Goal: Transaction & Acquisition: Purchase product/service

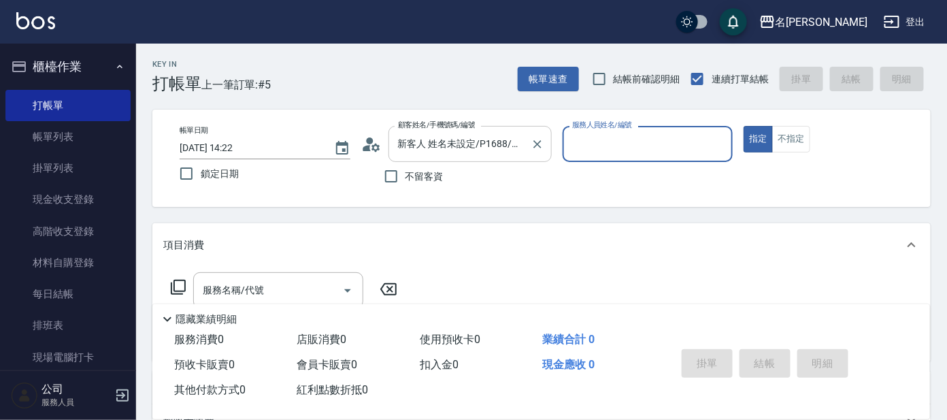
click at [453, 137] on input "新客人 姓名未設定/P1688/null" at bounding box center [460, 144] width 131 height 24
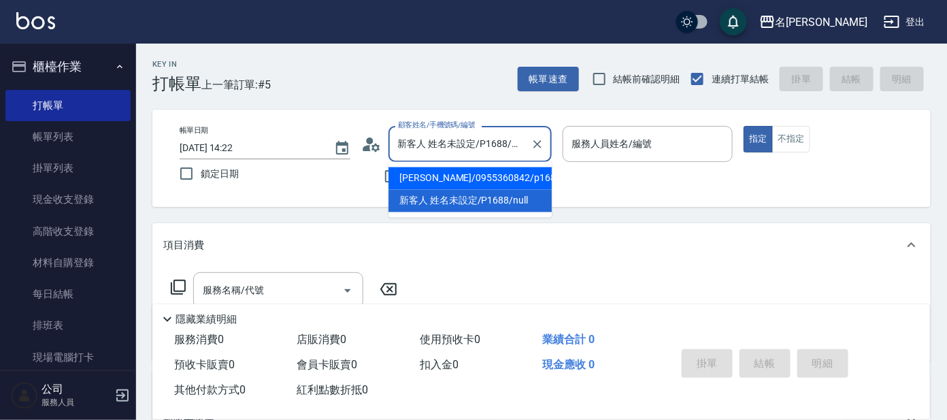
click at [461, 177] on li "[PERSON_NAME]/0955360842/p1688" at bounding box center [469, 178] width 163 height 22
type input "[PERSON_NAME]/0955360842/p1688"
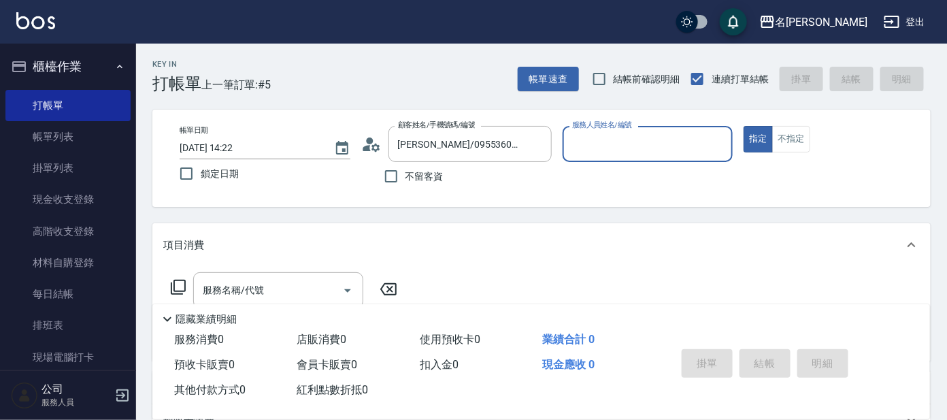
type input "公司 -100"
click at [717, 139] on icon "Clear" at bounding box center [719, 144] width 14 height 14
click at [697, 144] on input "服務人員姓名/編號" at bounding box center [648, 144] width 159 height 24
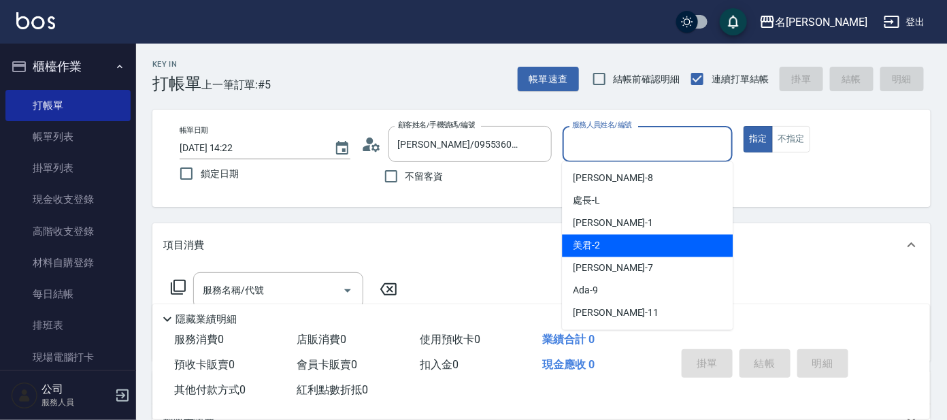
click at [660, 250] on div "美君 -2" at bounding box center [647, 246] width 171 height 22
type input "美君-2"
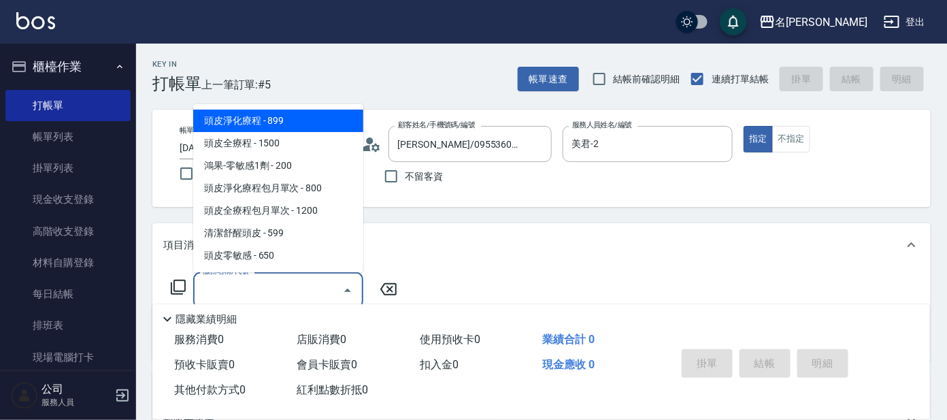
click at [266, 278] on input "服務名稱/代號" at bounding box center [267, 290] width 137 height 24
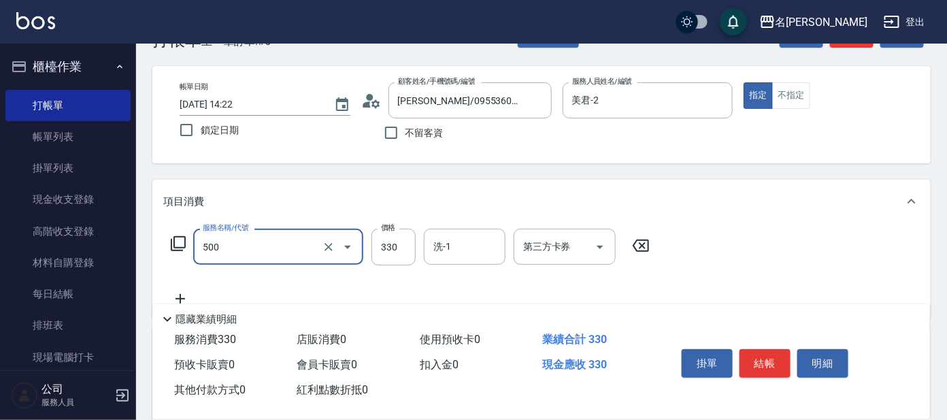
scroll to position [84, 0]
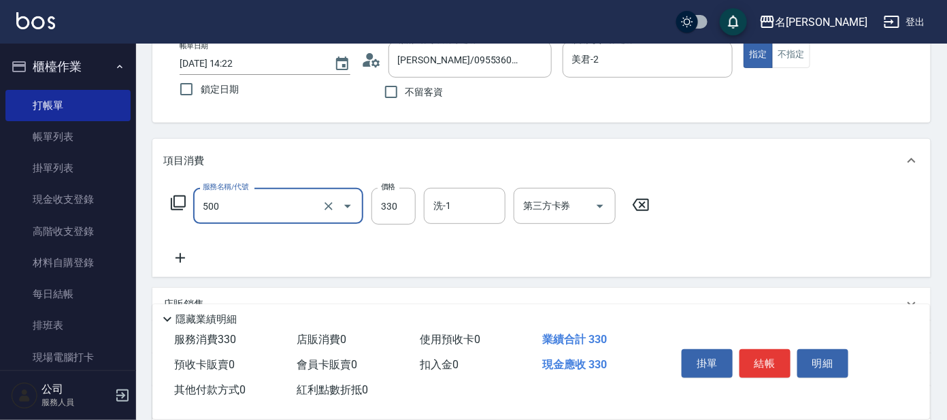
type input "高階洗髮(500)"
click at [182, 260] on icon at bounding box center [180, 258] width 34 height 16
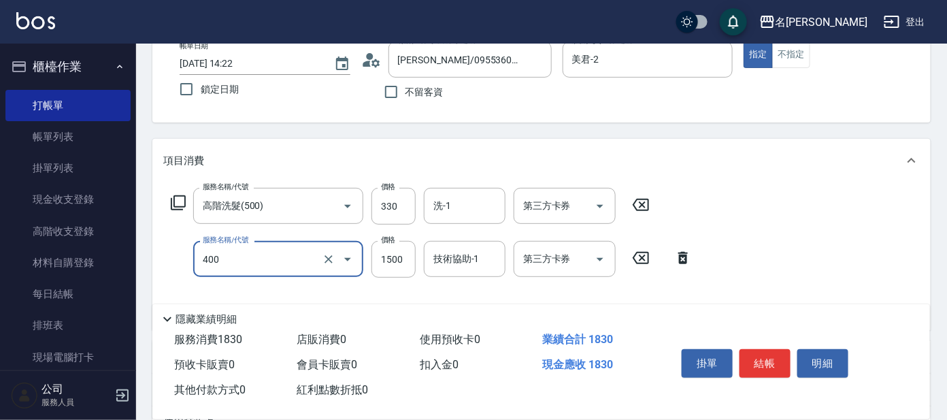
type input "染髮(400)"
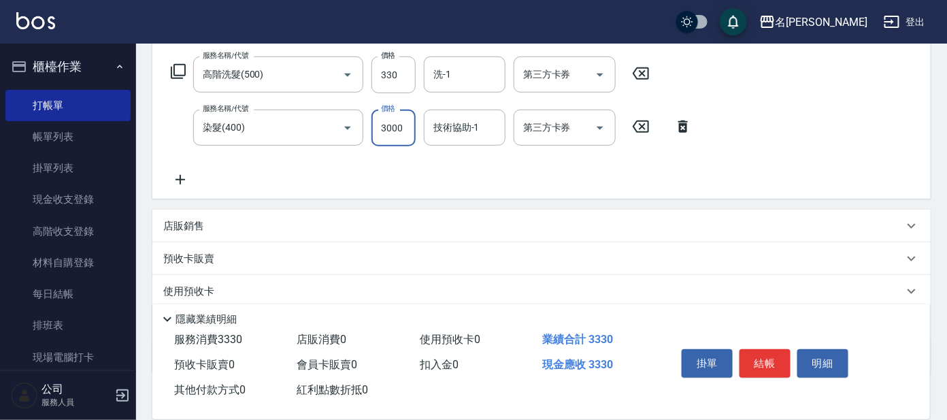
scroll to position [254, 0]
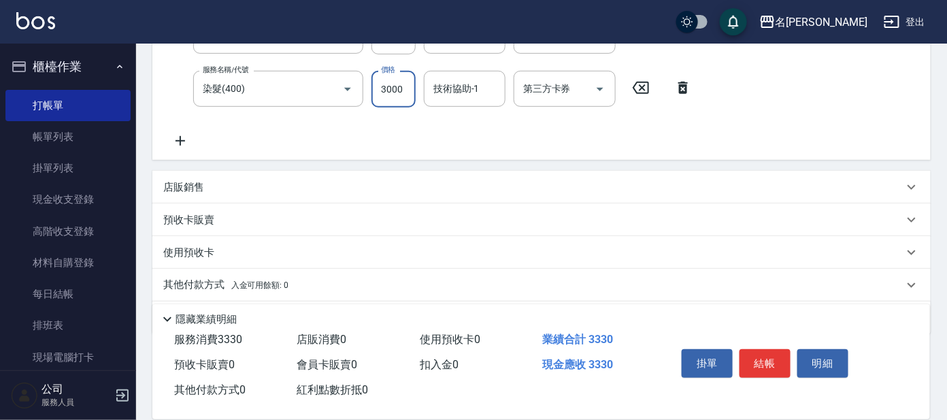
type input "3000"
drag, startPoint x: 180, startPoint y: 184, endPoint x: 171, endPoint y: 222, distance: 39.1
click at [171, 222] on div "項目消費 服務名稱/代號 高階洗髮(500) 服務名稱/代號 價格 330 價格 洗-1 洗-1 第三方卡券 第三方卡券 服務名稱/代號 染髮(400) 服務…" at bounding box center [541, 151] width 778 height 365
click at [164, 188] on p "店販銷售" at bounding box center [183, 187] width 41 height 14
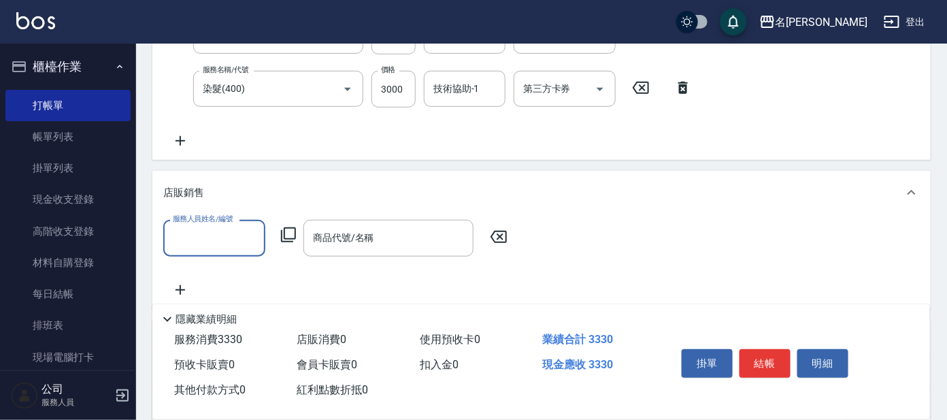
scroll to position [0, 0]
type input "美君-2"
click at [290, 234] on icon at bounding box center [288, 235] width 16 height 16
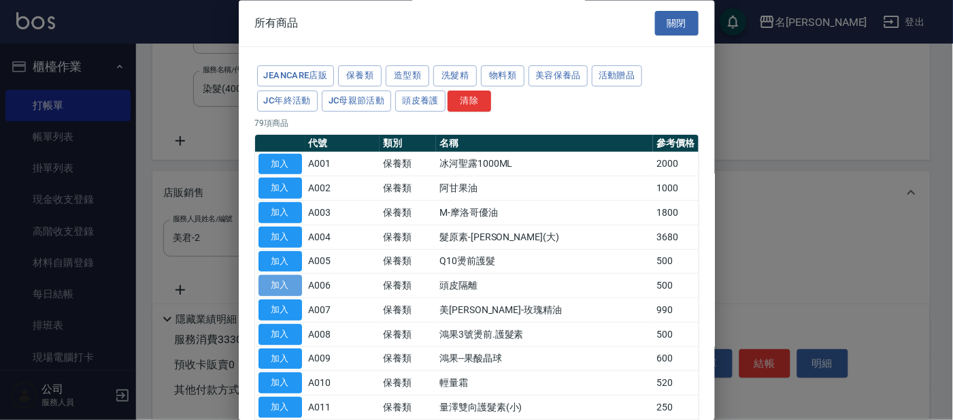
click at [273, 280] on button "加入" at bounding box center [281, 286] width 44 height 21
type input "頭皮隔離"
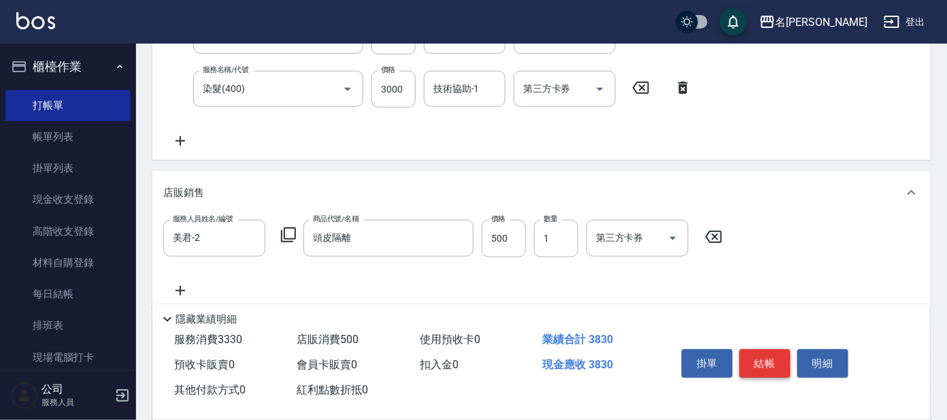
click at [758, 362] on button "結帳" at bounding box center [764, 363] width 51 height 29
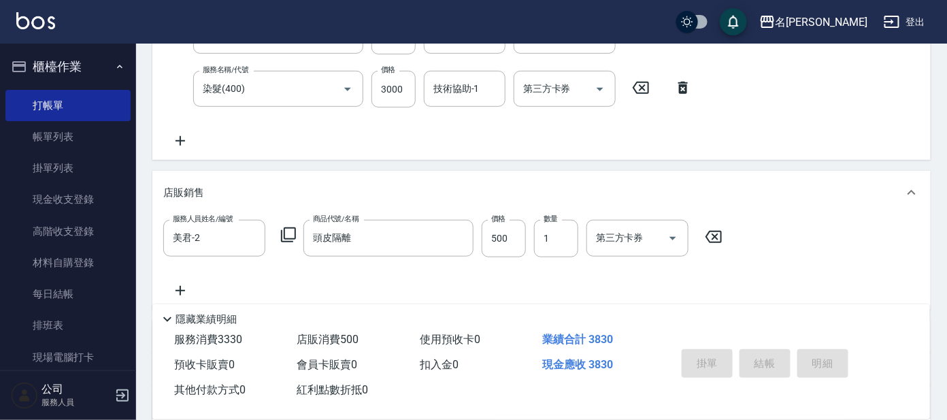
type input "[DATE] 15:19"
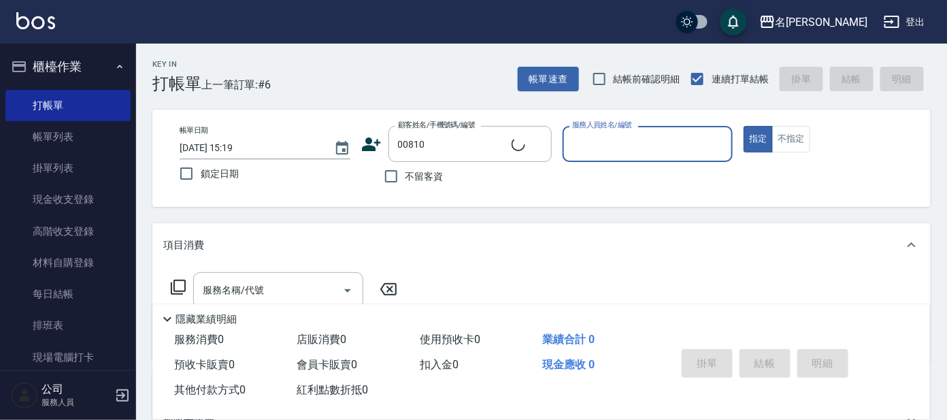
type input "[PERSON_NAME]/0932255682/00810"
click at [651, 127] on div "服務人員姓名/編號" at bounding box center [648, 144] width 171 height 36
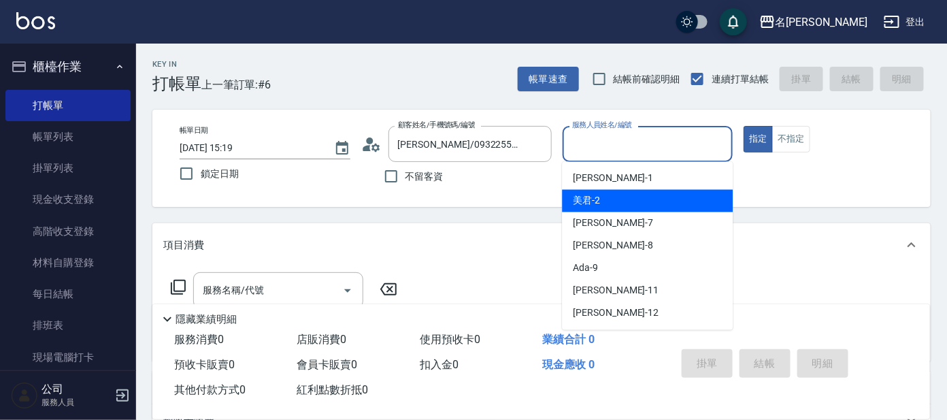
click at [639, 192] on div "美君 -2" at bounding box center [647, 201] width 171 height 22
type input "美君-2"
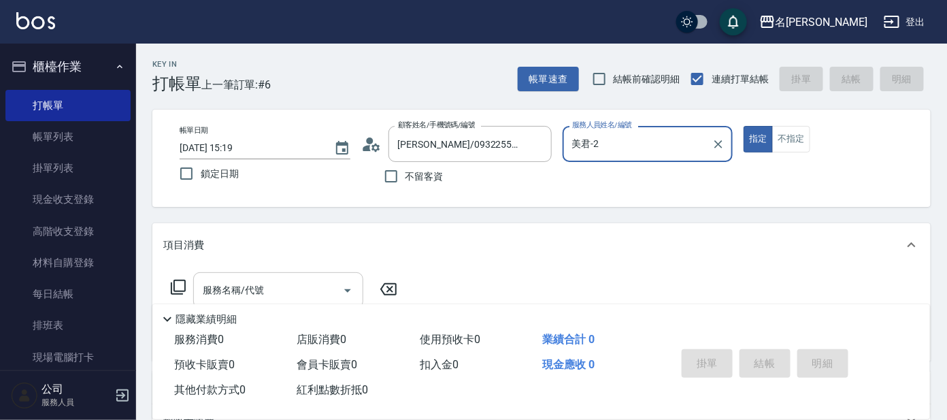
click at [271, 276] on div "服務名稱/代號" at bounding box center [278, 290] width 170 height 36
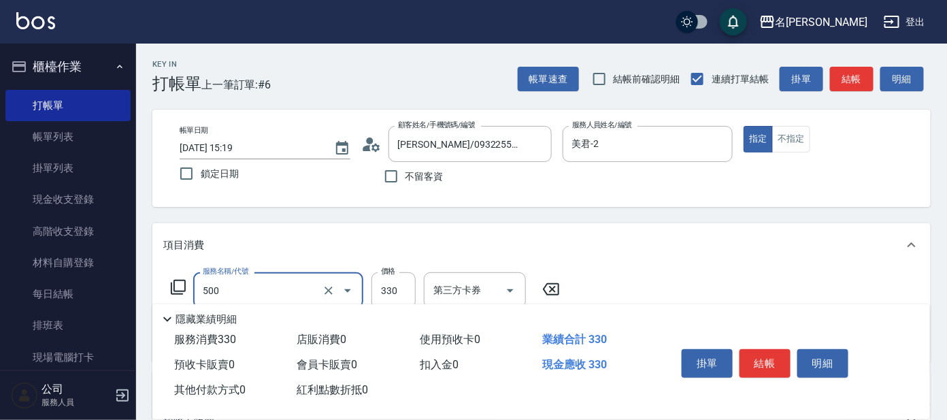
type input "高階洗髮(500)"
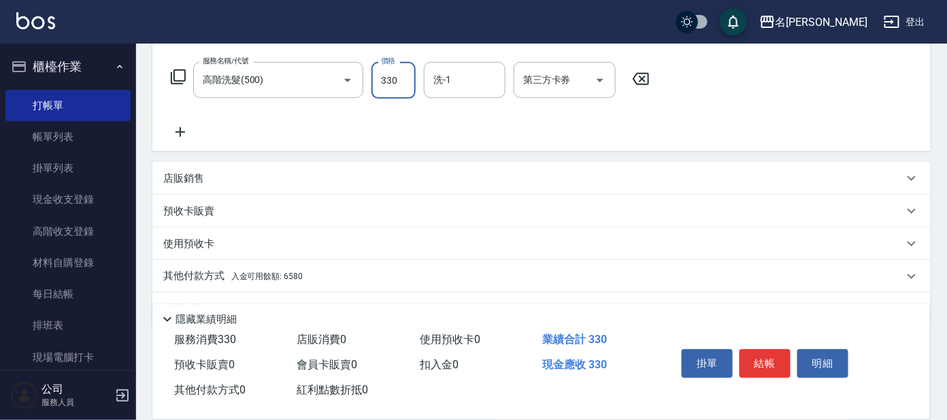
scroll to position [243, 0]
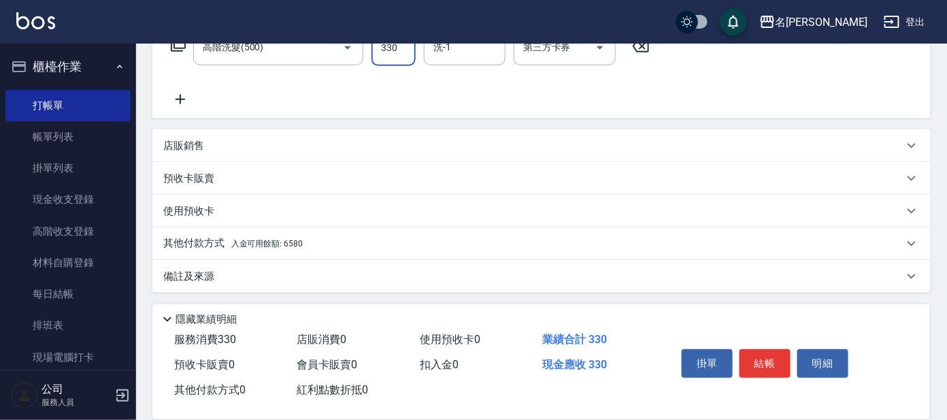
click at [283, 240] on span "入金可用餘額: 6580" at bounding box center [266, 244] width 71 height 10
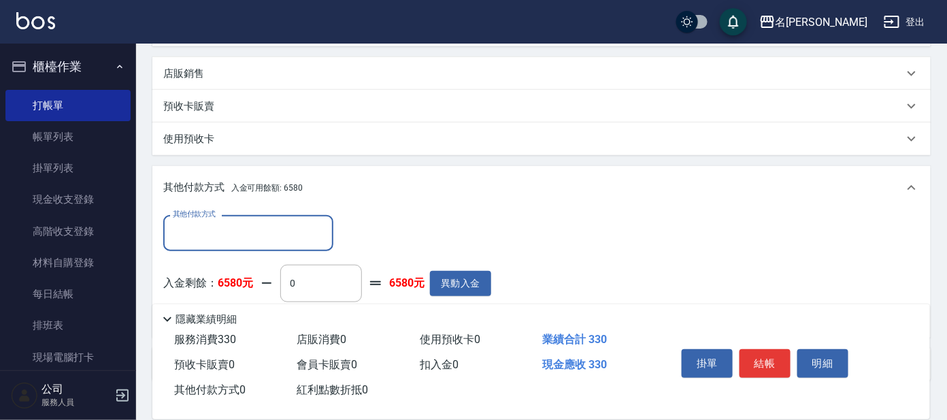
scroll to position [402, 0]
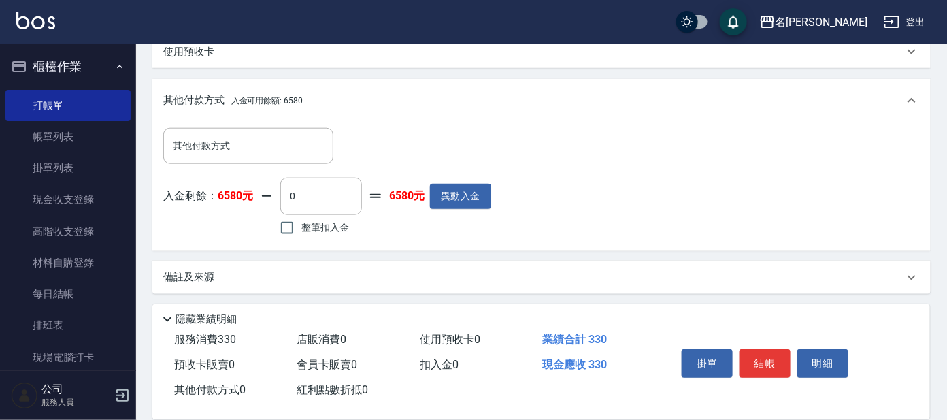
click at [340, 220] on span "整筆扣入金" at bounding box center [325, 227] width 48 height 14
click at [301, 219] on input "整筆扣入金" at bounding box center [287, 228] width 29 height 29
checkbox input "true"
type input "330"
click at [758, 355] on button "結帳" at bounding box center [764, 363] width 51 height 29
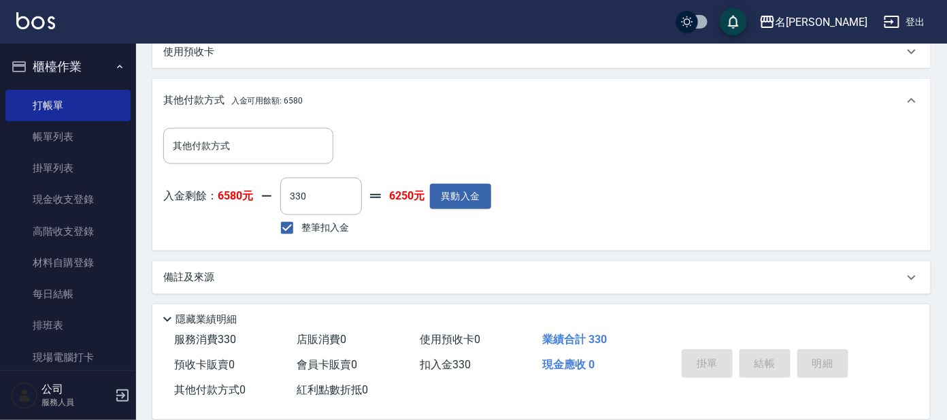
type input "[DATE] 15:21"
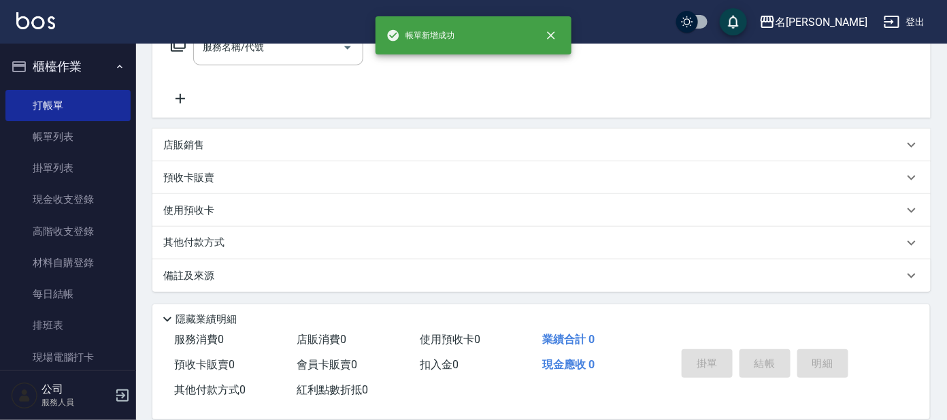
scroll to position [0, 0]
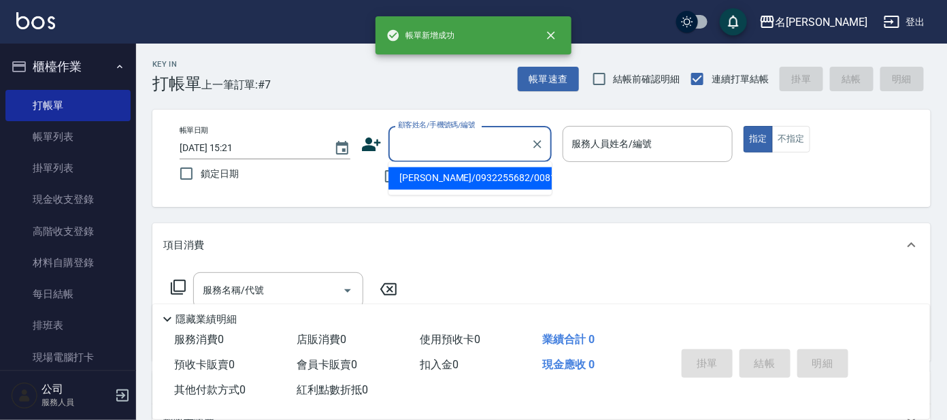
click at [471, 137] on input "顧客姓名/手機號碼/編號" at bounding box center [460, 144] width 131 height 24
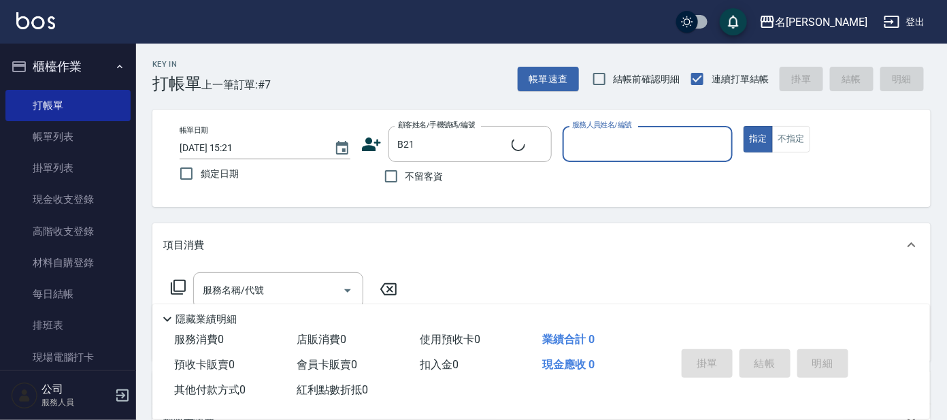
type input "番曉金/番曉金B414/B21"
type input "美君-2"
click at [288, 290] on input "服務名稱/代號" at bounding box center [267, 290] width 137 height 24
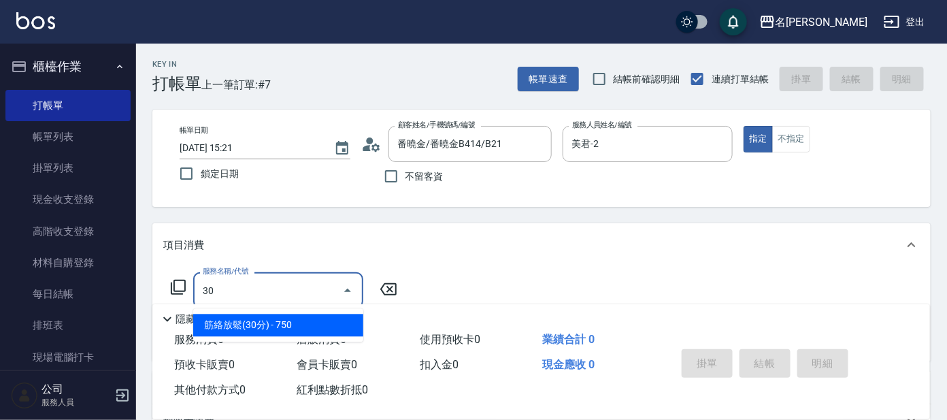
type input "筋絡放鬆(30分)(830)"
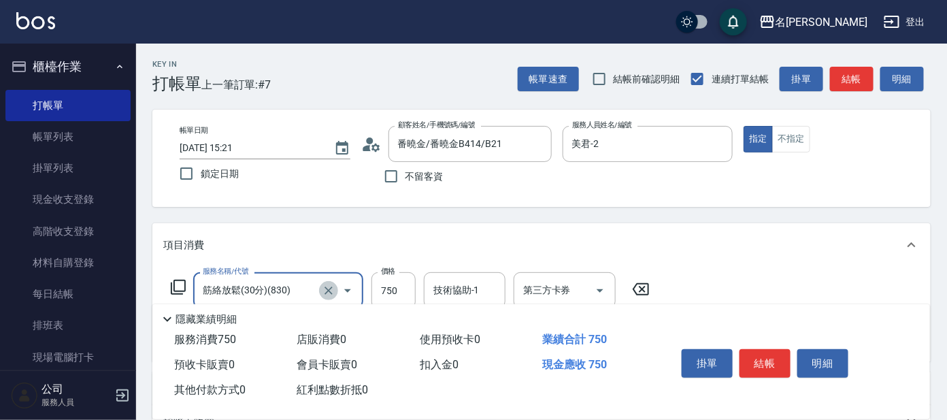
click at [327, 291] on icon "Clear" at bounding box center [329, 290] width 8 height 8
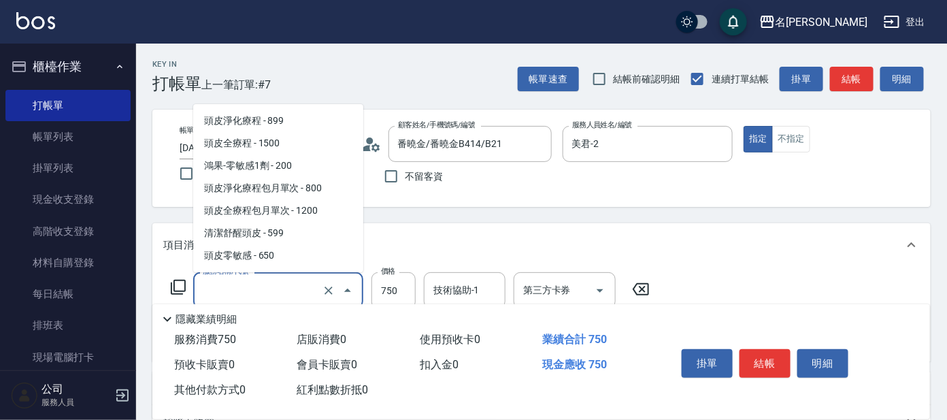
click at [237, 279] on input "服務名稱/代號" at bounding box center [259, 290] width 120 height 24
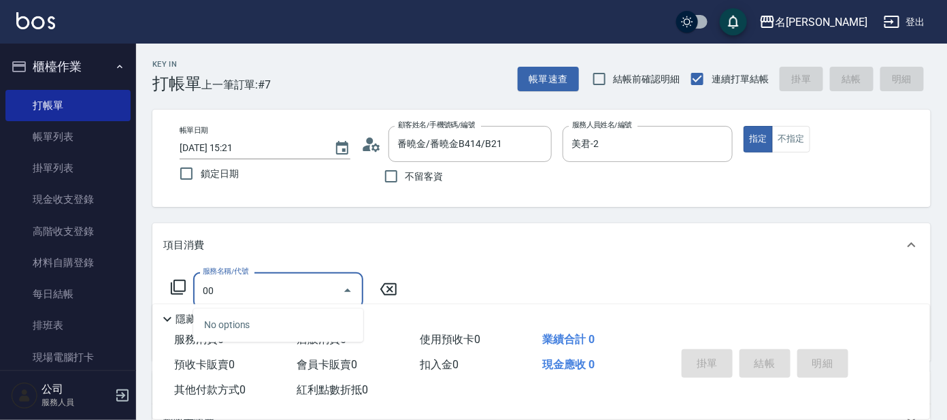
type input "0"
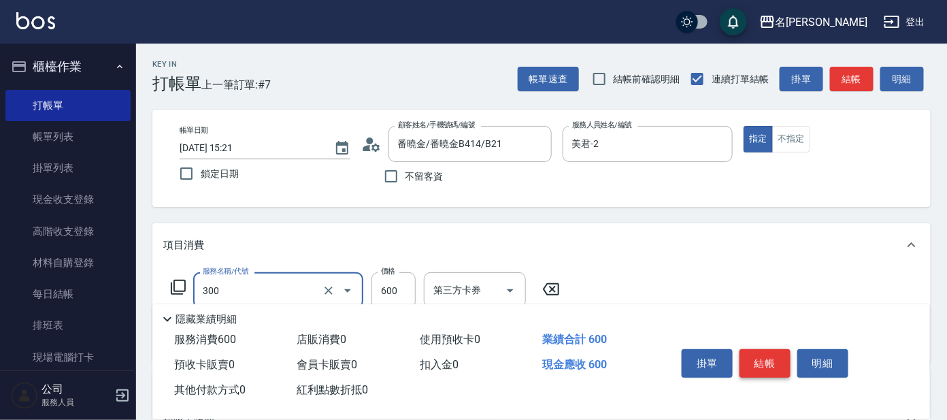
type input "剪髮 講師級設計師(300)"
click at [778, 354] on button "結帳" at bounding box center [764, 363] width 51 height 29
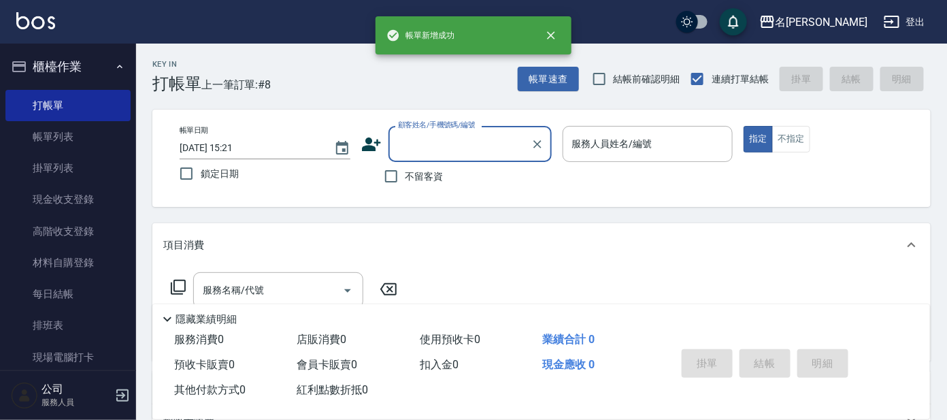
click at [101, 69] on button "櫃檯作業" at bounding box center [67, 66] width 125 height 35
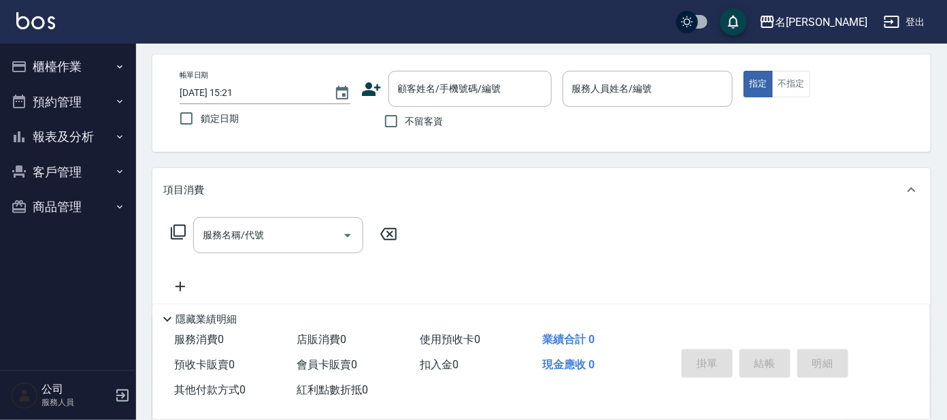
scroll to position [84, 0]
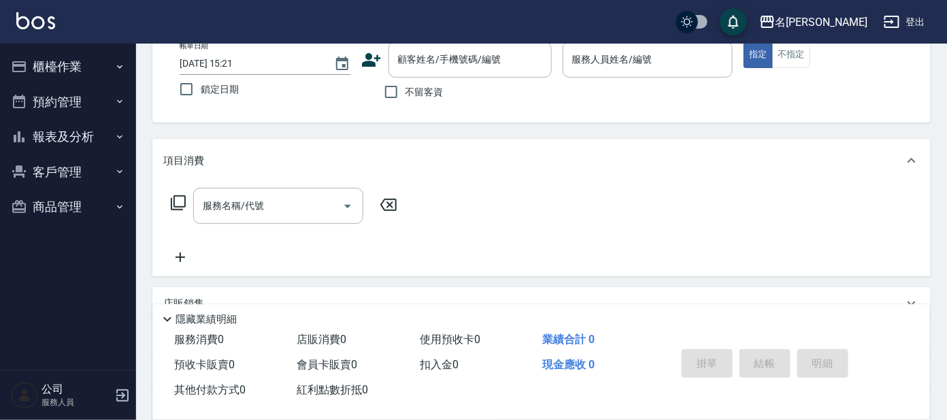
click at [109, 134] on button "報表及分析" at bounding box center [67, 136] width 125 height 35
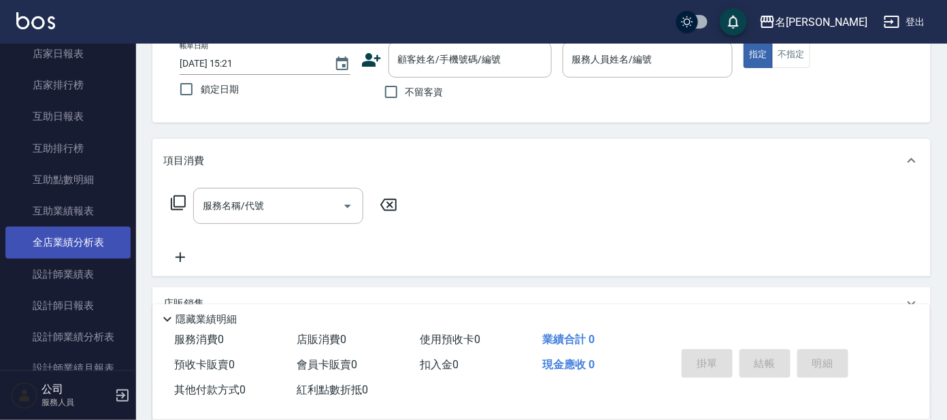
scroll to position [169, 0]
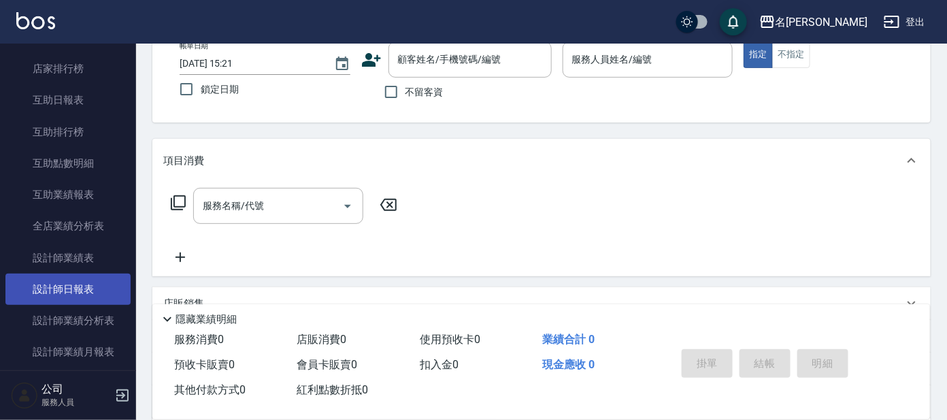
click at [63, 280] on link "設計師日報表" at bounding box center [67, 288] width 125 height 31
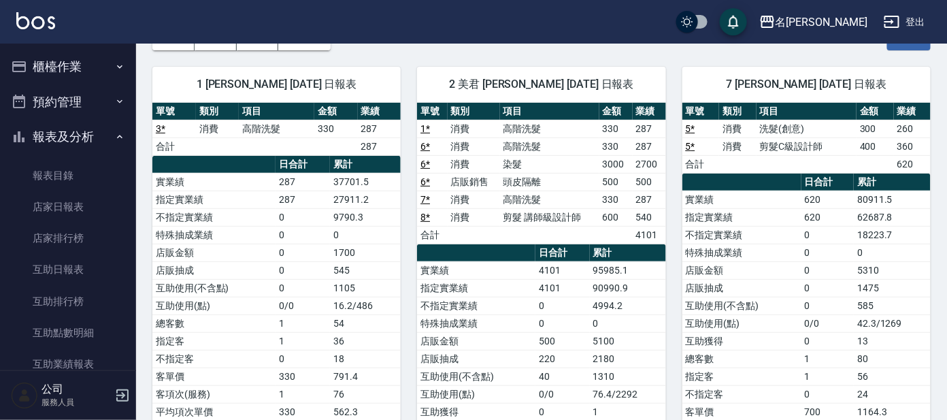
click at [69, 59] on button "櫃檯作業" at bounding box center [67, 66] width 125 height 35
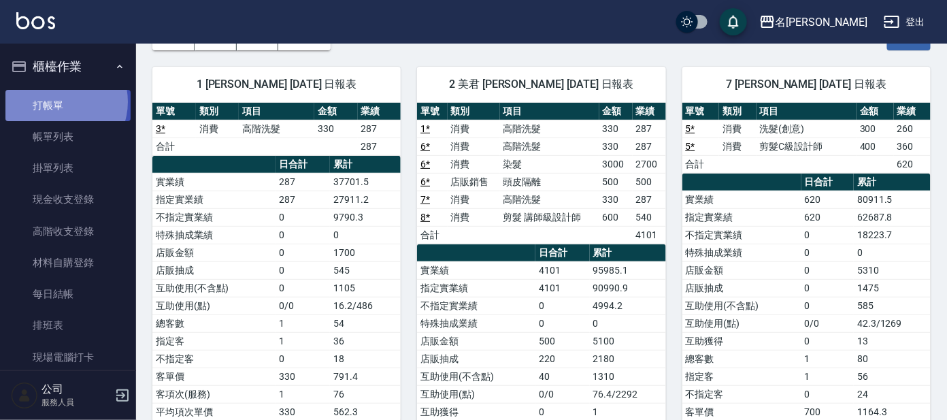
click at [59, 101] on link "打帳單" at bounding box center [67, 105] width 125 height 31
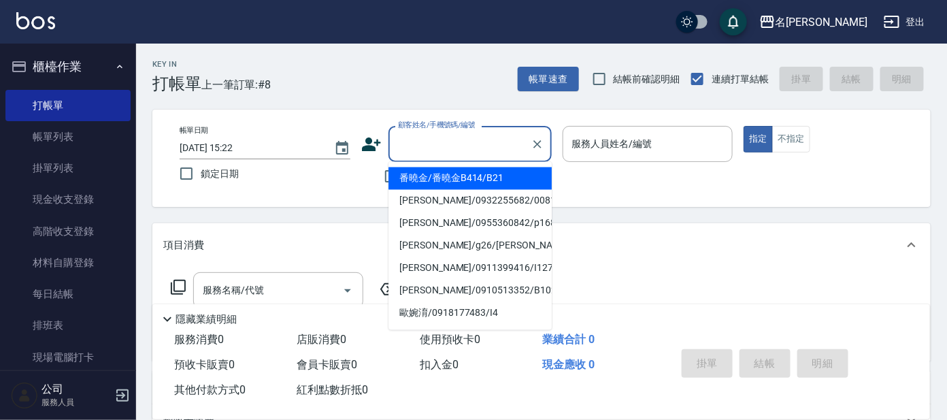
click at [425, 143] on input "顧客姓名/手機號碼/編號" at bounding box center [460, 144] width 131 height 24
click at [631, 159] on div "服務人員姓名/編號" at bounding box center [648, 144] width 171 height 36
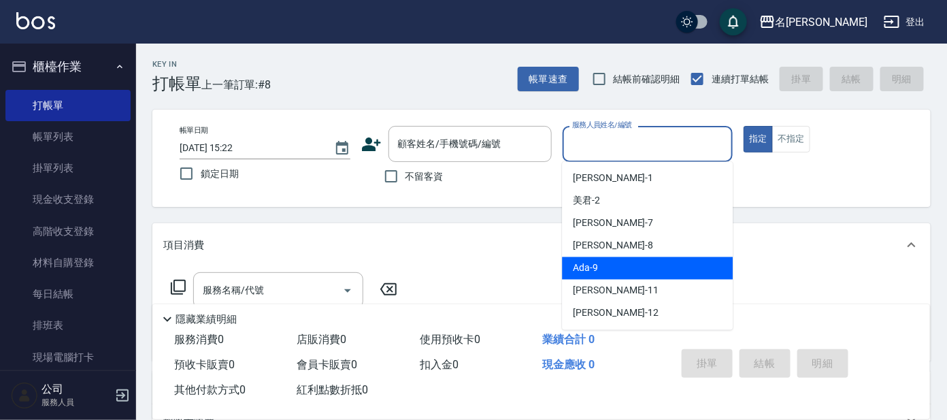
click at [616, 269] on div "Ada -9" at bounding box center [647, 268] width 171 height 22
type input "Ada-9"
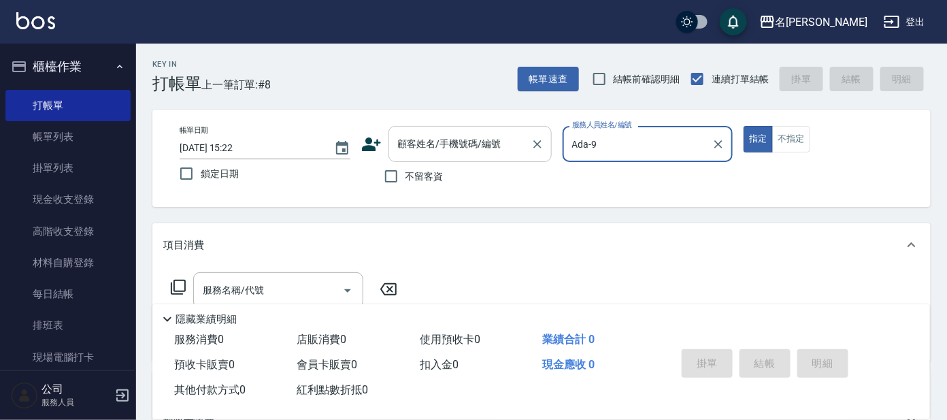
click at [526, 142] on div "顧客姓名/手機號碼/編號" at bounding box center [469, 144] width 163 height 36
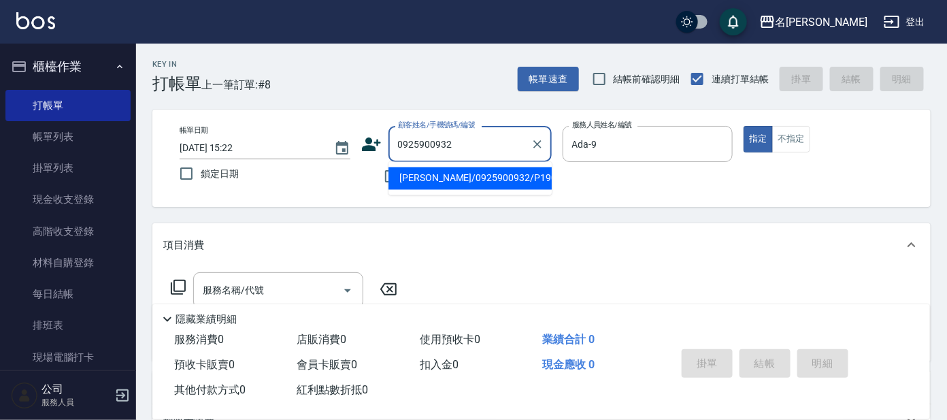
click at [505, 172] on li "[PERSON_NAME]/0925900932/P1909" at bounding box center [469, 178] width 163 height 22
type input "[PERSON_NAME]/0925900932/P1909"
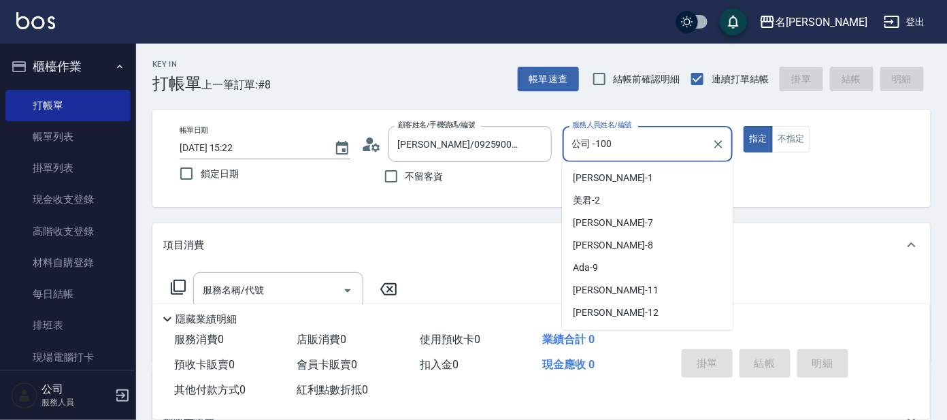
click at [622, 146] on input "公司 -100" at bounding box center [638, 144] width 138 height 24
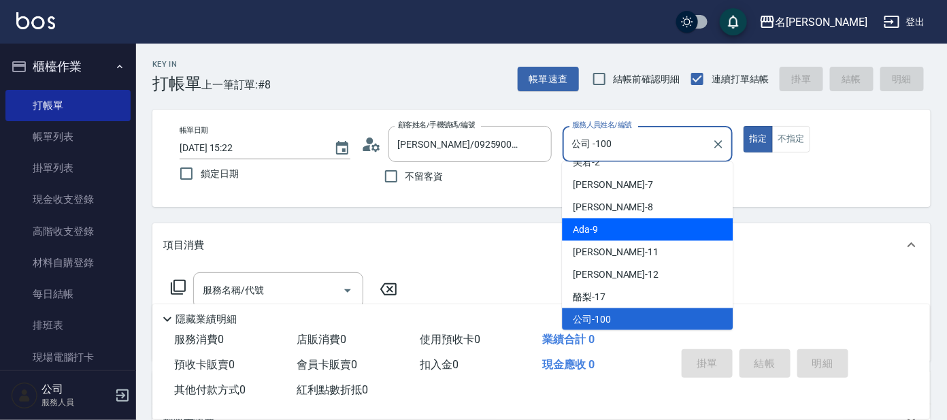
click at [618, 218] on div "Ada -9" at bounding box center [647, 229] width 171 height 22
type input "Ada-9"
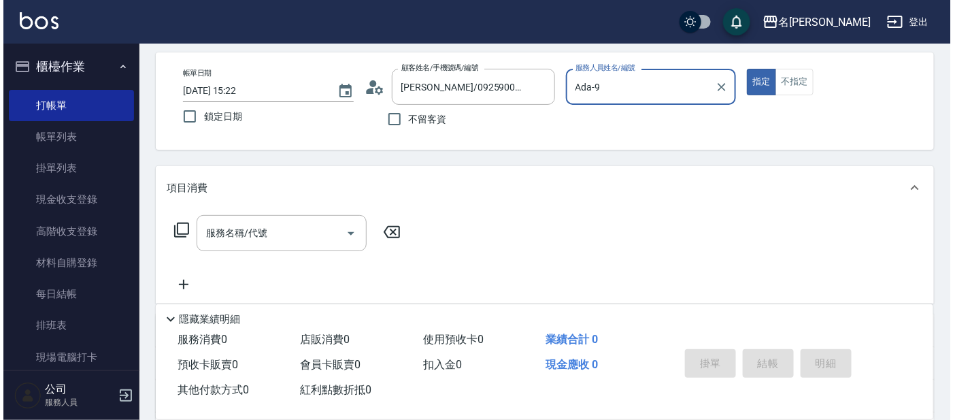
scroll to position [84, 0]
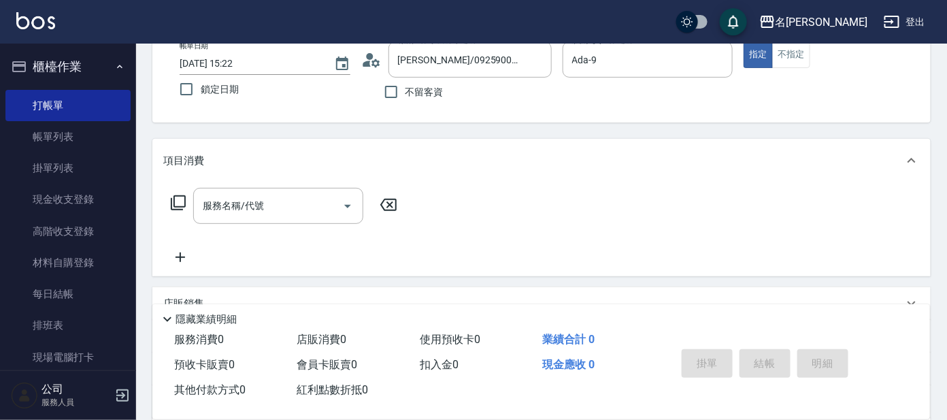
click at [171, 203] on icon at bounding box center [178, 202] width 15 height 15
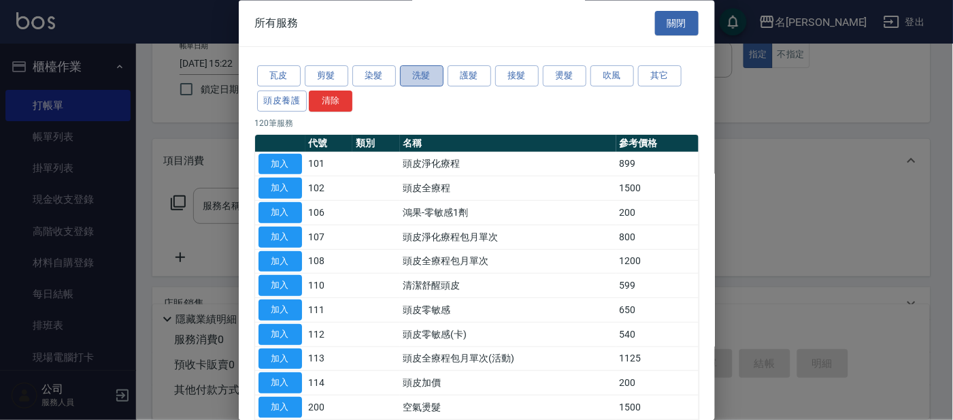
click at [428, 73] on button "洗髮" at bounding box center [422, 76] width 44 height 21
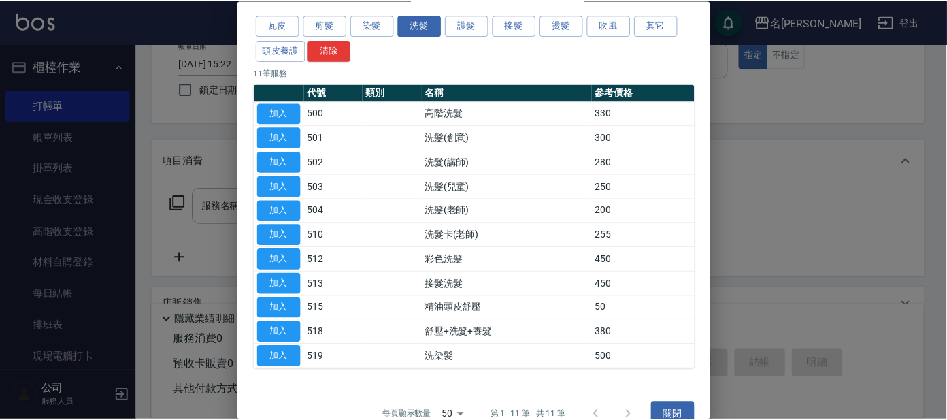
scroll to position [74, 0]
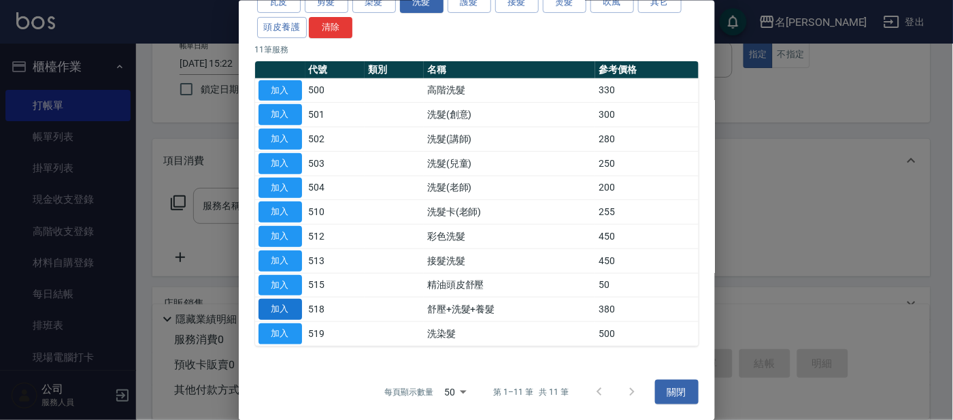
click at [284, 305] on button "加入" at bounding box center [281, 309] width 44 height 21
type input "舒壓+洗髮+養髮(518)"
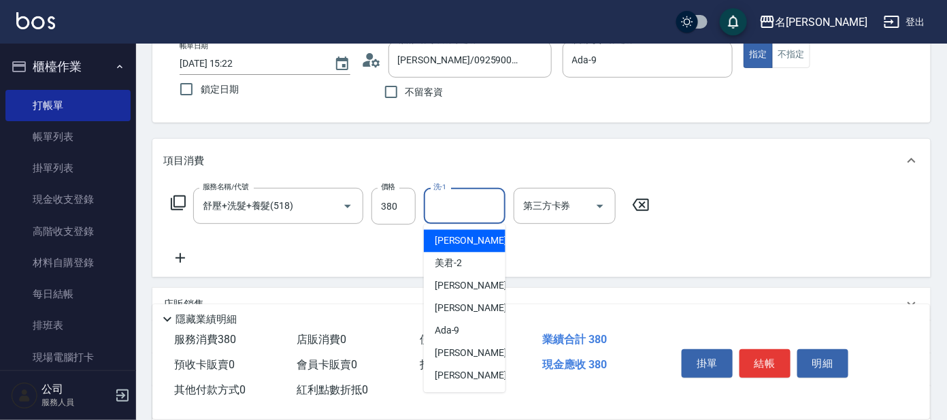
click at [487, 204] on input "洗-1" at bounding box center [464, 206] width 69 height 24
click at [483, 233] on div "云潔 -12" at bounding box center [465, 241] width 82 height 22
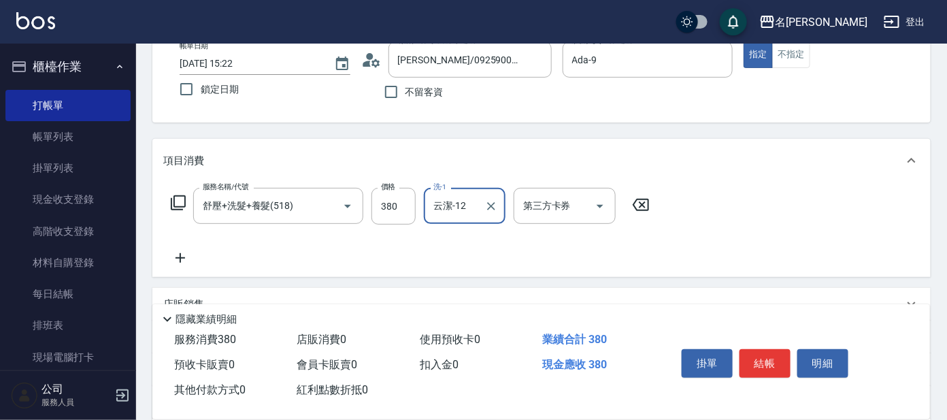
type input "云潔-12"
click at [180, 199] on icon at bounding box center [178, 203] width 16 height 16
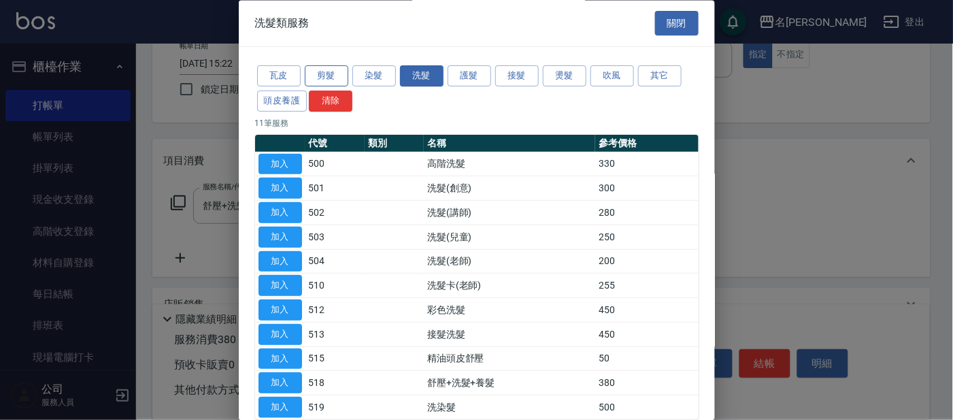
click at [329, 74] on button "剪髮" at bounding box center [327, 76] width 44 height 21
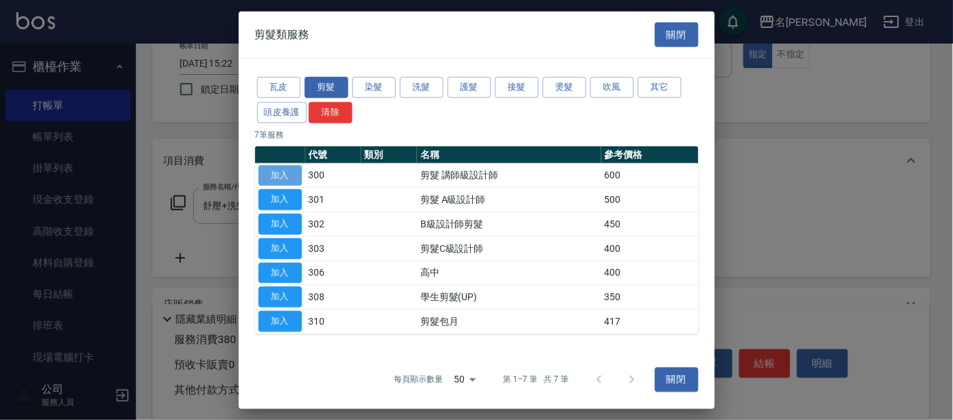
click at [285, 172] on button "加入" at bounding box center [281, 175] width 44 height 21
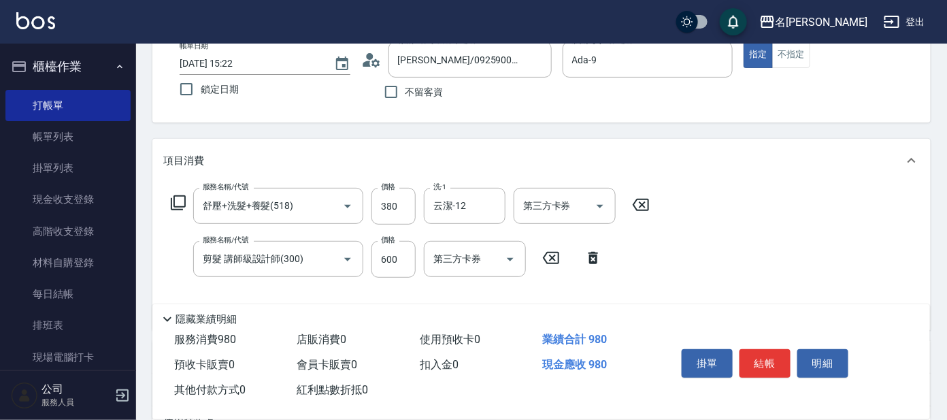
click at [184, 197] on icon at bounding box center [178, 203] width 16 height 16
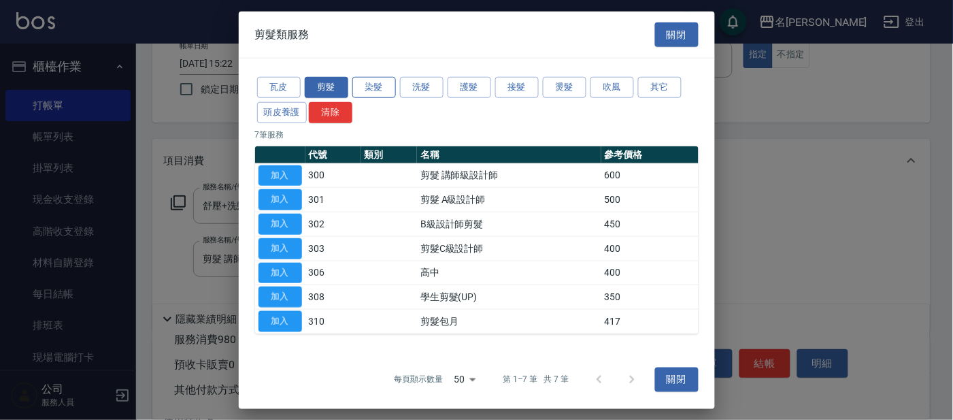
click at [384, 79] on button "染髮" at bounding box center [374, 87] width 44 height 21
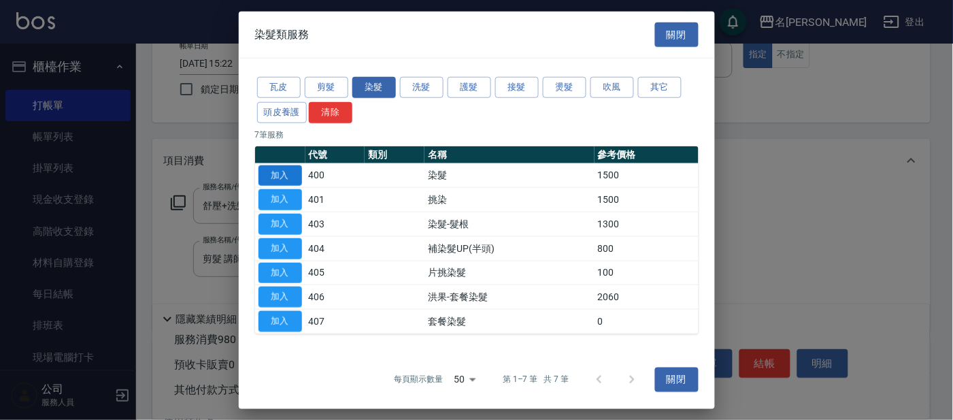
click at [277, 176] on button "加入" at bounding box center [281, 175] width 44 height 21
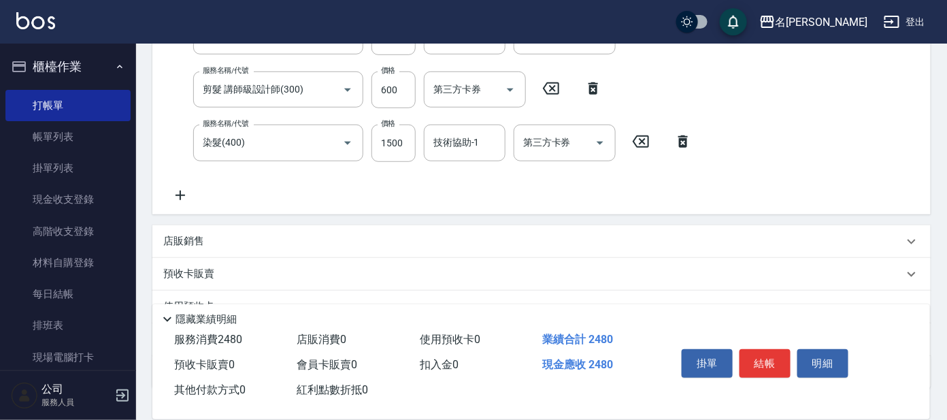
scroll to position [254, 0]
click at [448, 144] on input "技術協助-1" at bounding box center [464, 142] width 69 height 24
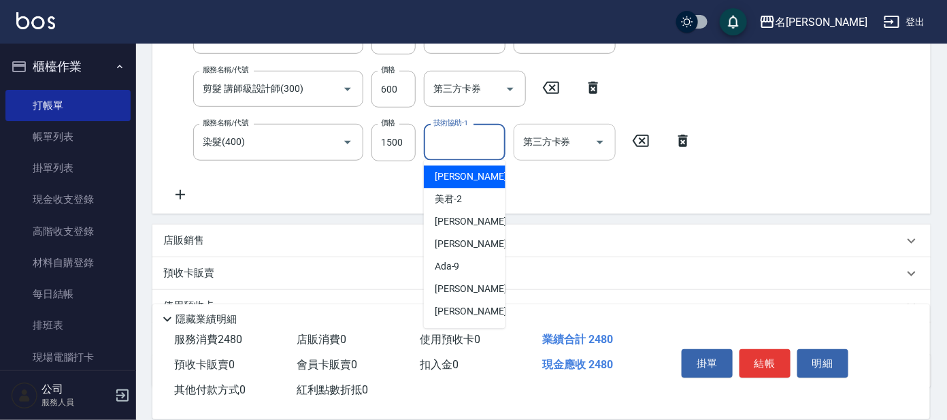
click at [562, 148] on input "第三方卡券" at bounding box center [554, 142] width 69 height 24
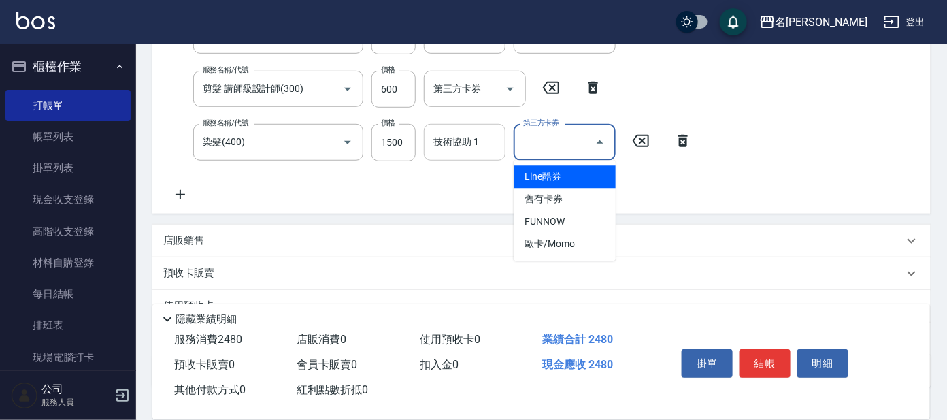
click at [468, 141] on input "技術協助-1" at bounding box center [464, 142] width 69 height 24
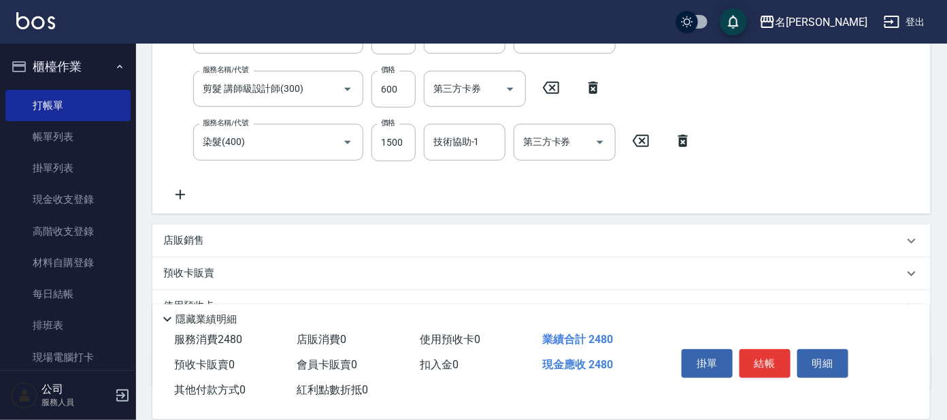
click at [576, 199] on div "服務名稱/代號 舒壓+洗髮+養髮(518) 服務名稱/代號 價格 380 價格 洗-1 云潔-12 洗-1 第三方卡券 第三方卡券 服務名稱/代號 剪髮 講師…" at bounding box center [431, 110] width 537 height 184
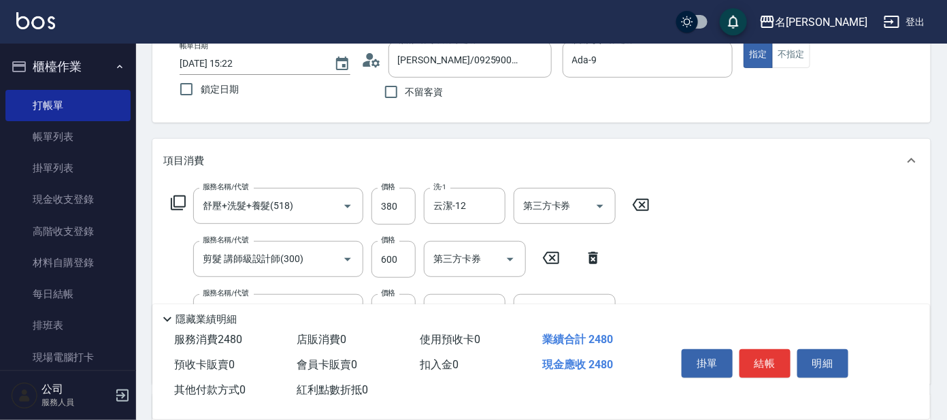
scroll to position [169, 0]
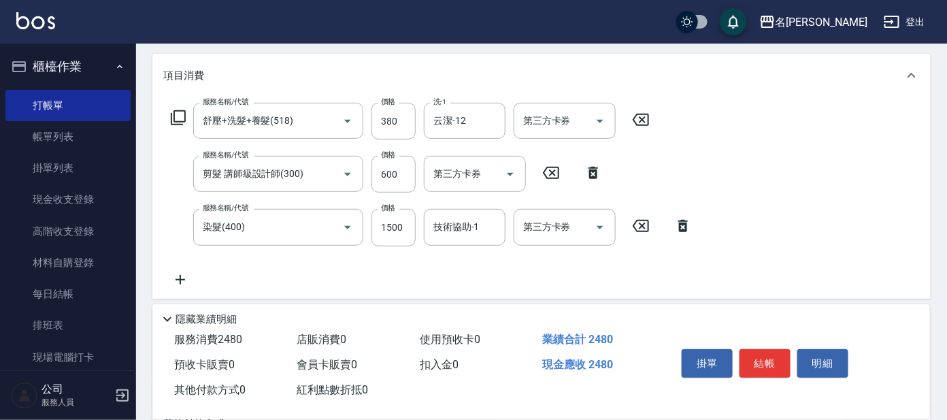
drag, startPoint x: 682, startPoint y: 218, endPoint x: 659, endPoint y: 208, distance: 25.3
click at [682, 218] on icon at bounding box center [683, 226] width 34 height 16
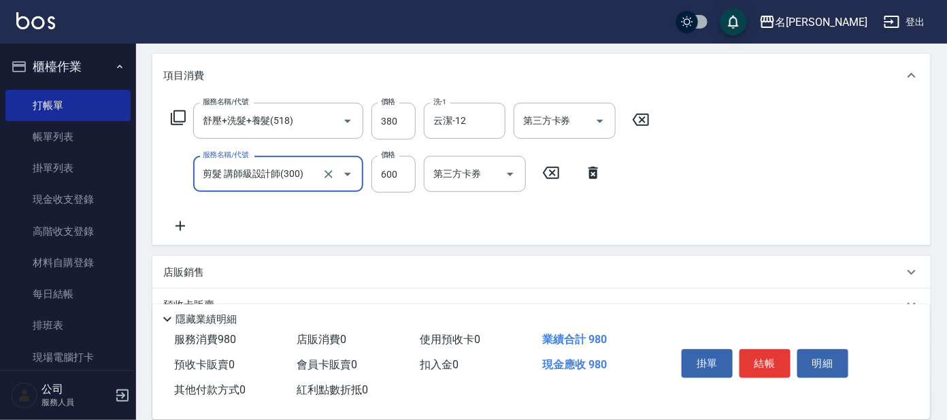
click at [174, 122] on icon at bounding box center [178, 117] width 15 height 15
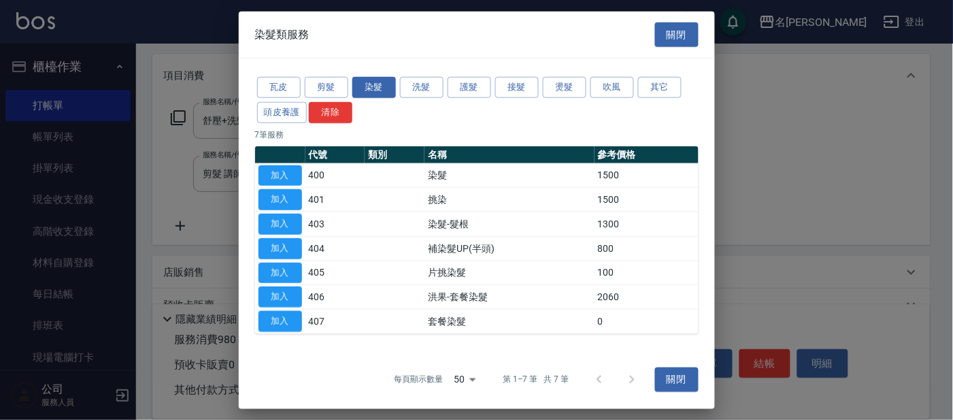
click at [275, 285] on td "加入" at bounding box center [280, 297] width 50 height 24
click at [278, 297] on button "加入" at bounding box center [281, 296] width 44 height 21
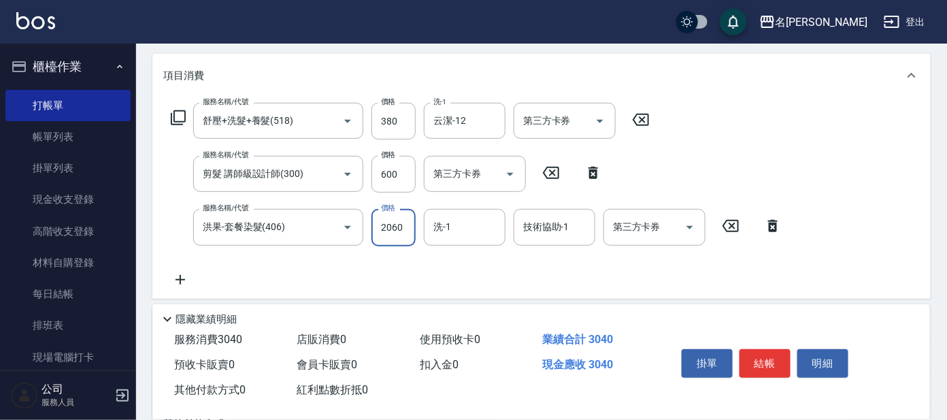
click at [403, 220] on input "2060" at bounding box center [393, 227] width 44 height 37
type input "2500"
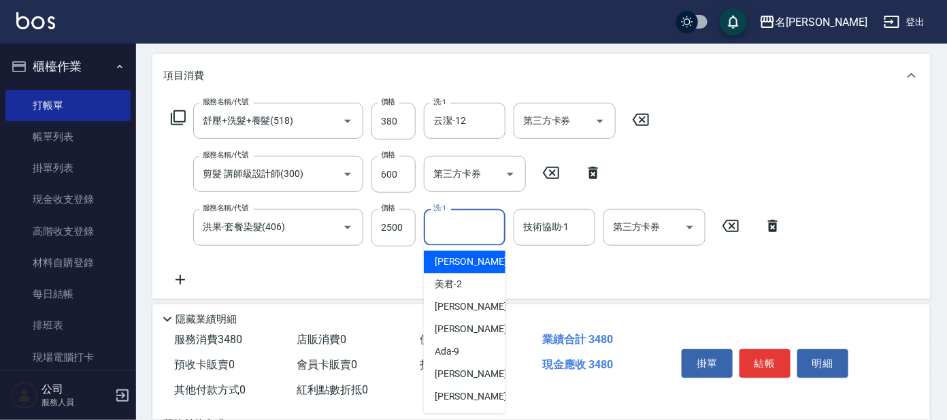
click at [444, 233] on input "洗-1" at bounding box center [464, 227] width 69 height 24
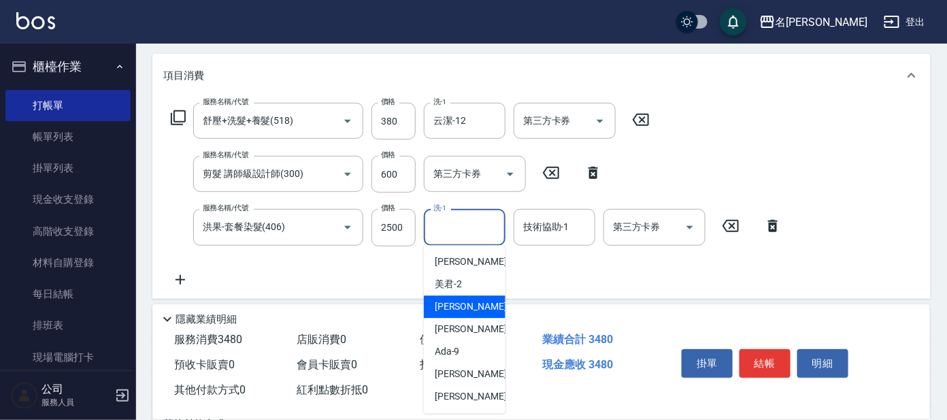
scroll to position [67, 0]
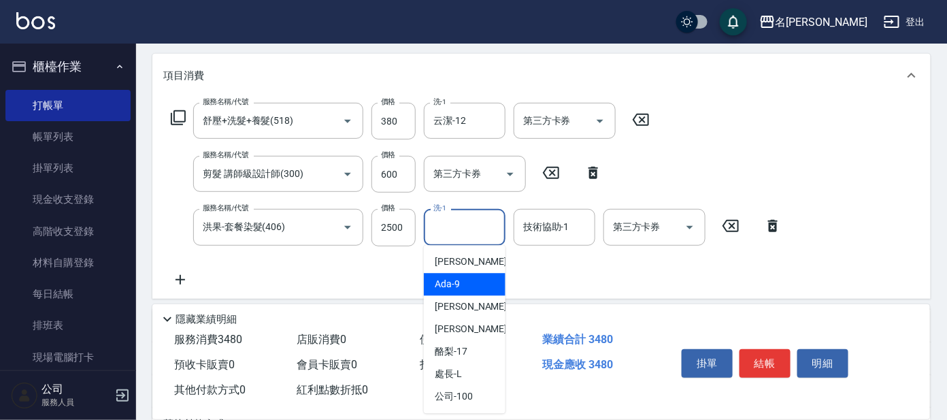
click at [477, 286] on div "Ada -9" at bounding box center [465, 284] width 82 height 22
type input "Ada-9"
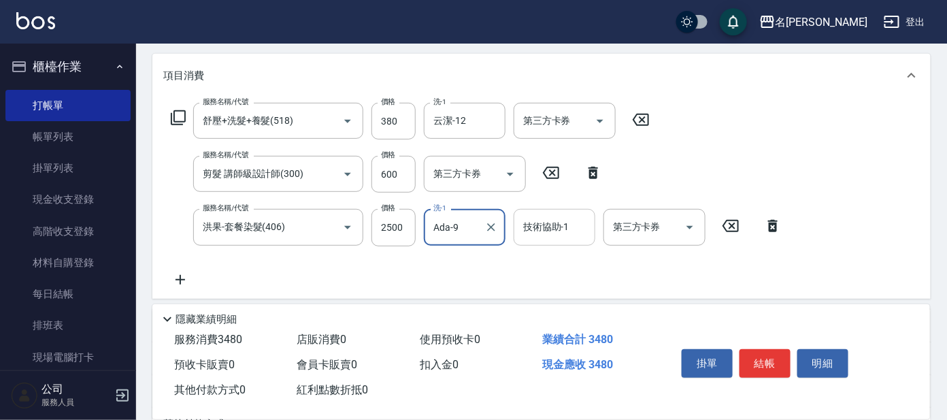
click at [559, 221] on input "技術協助-1" at bounding box center [554, 227] width 69 height 24
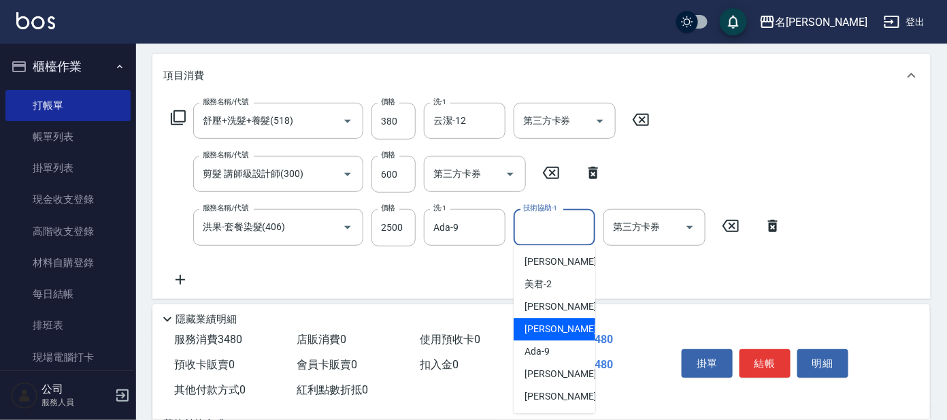
click at [559, 324] on div "[PERSON_NAME] -8" at bounding box center [555, 329] width 82 height 22
type input "[PERSON_NAME]-8"
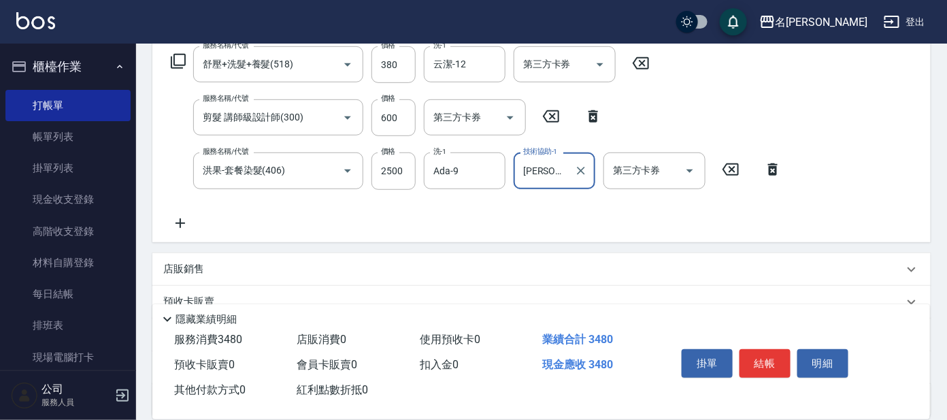
scroll to position [254, 0]
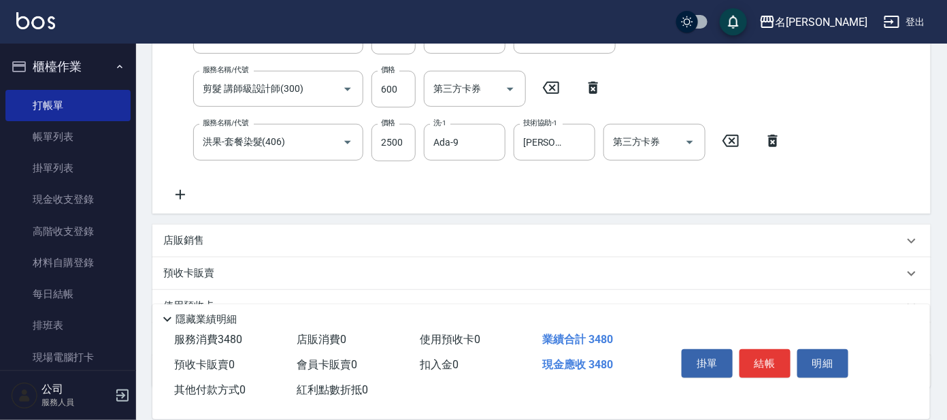
click at [205, 236] on div "店販銷售" at bounding box center [533, 240] width 740 height 14
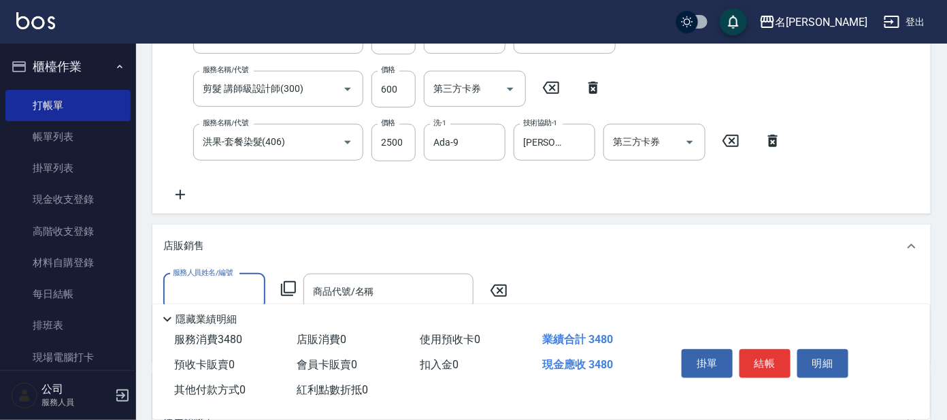
scroll to position [0, 0]
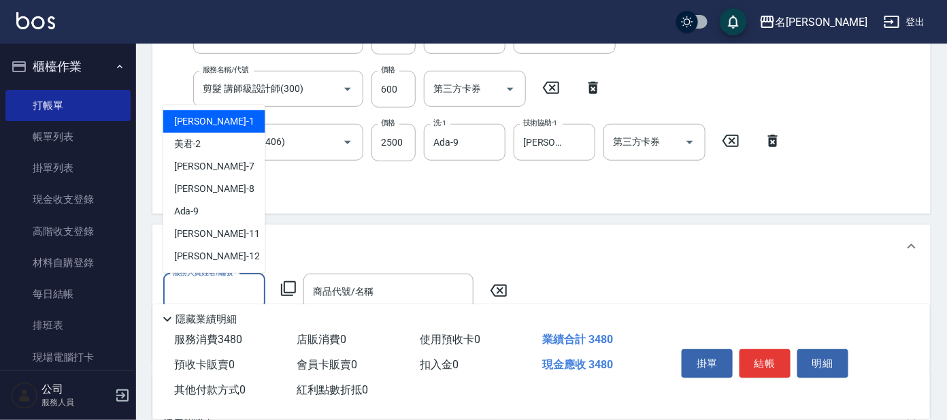
click at [228, 280] on input "服務人員姓名/編號" at bounding box center [214, 292] width 90 height 24
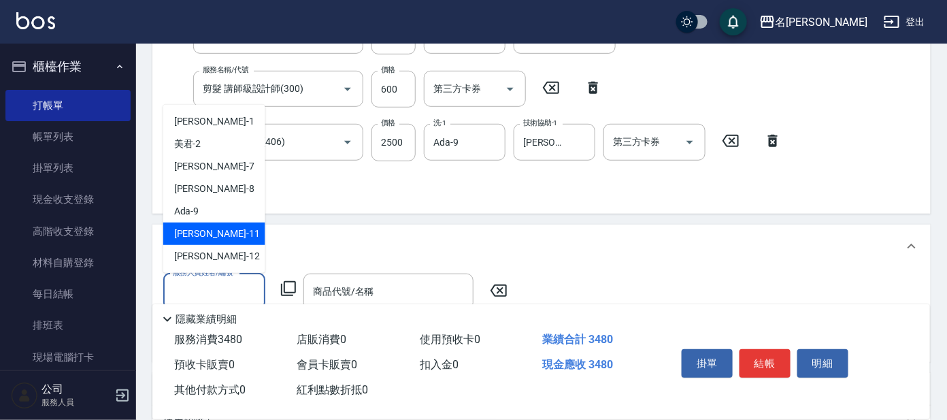
click at [322, 206] on div "服務名稱/代號 舒壓+洗髮+養髮(518) 服務名稱/代號 價格 380 價格 洗-1 云潔-12 洗-1 第三方卡券 第三方卡券 服務名稱/代號 剪髮 講師…" at bounding box center [541, 112] width 778 height 201
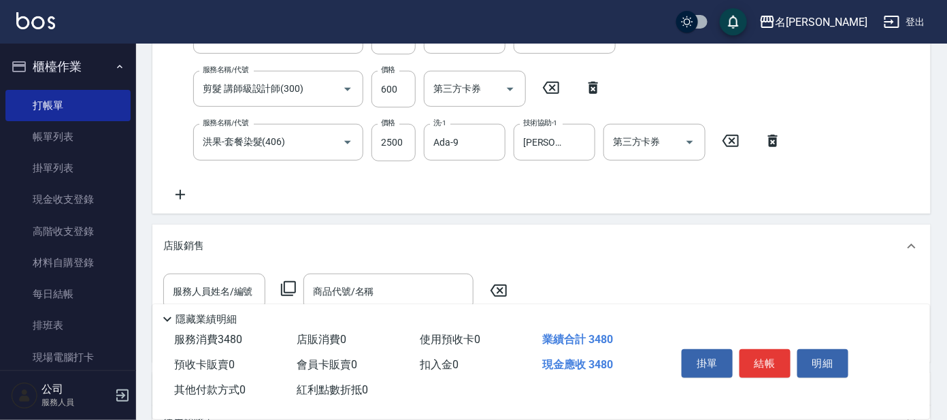
click at [278, 286] on div "服務人員姓名/編號 服務人員姓名/編號 商品代號/名稱 商品代號/名稱" at bounding box center [339, 291] width 352 height 36
click at [289, 286] on icon at bounding box center [288, 288] width 16 height 16
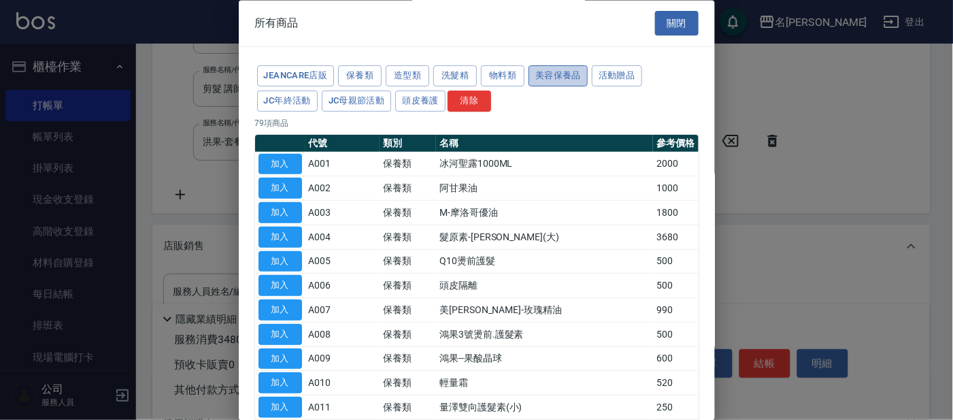
click at [563, 74] on button "美容保養品" at bounding box center [558, 76] width 59 height 21
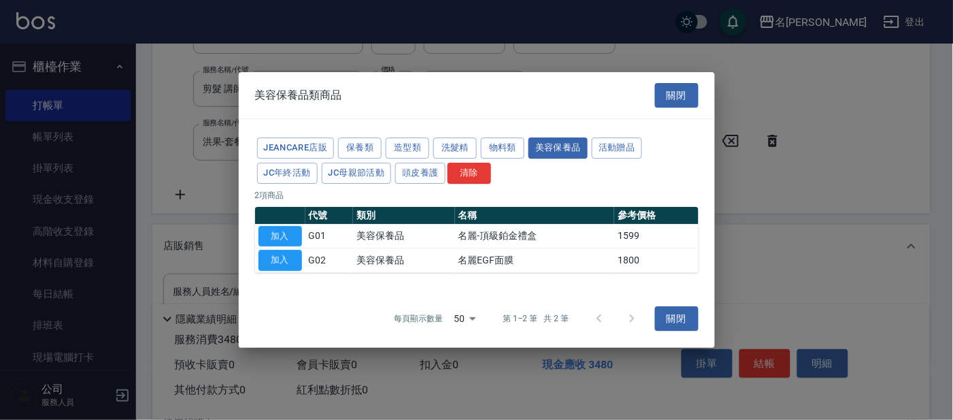
click at [833, 201] on div at bounding box center [476, 210] width 953 height 420
click at [675, 311] on button "關閉" at bounding box center [677, 318] width 44 height 25
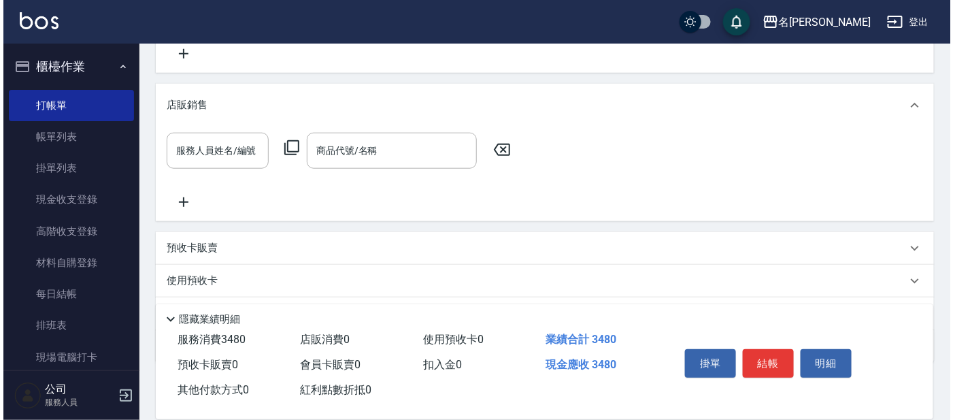
scroll to position [425, 0]
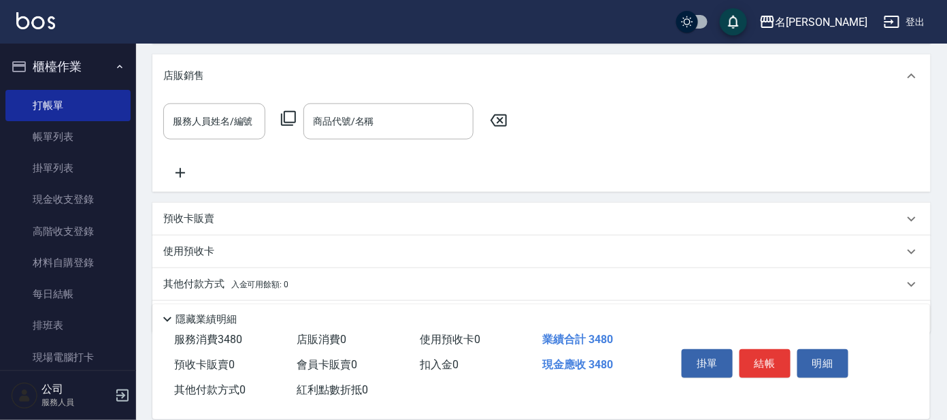
click at [286, 113] on icon at bounding box center [288, 118] width 16 height 16
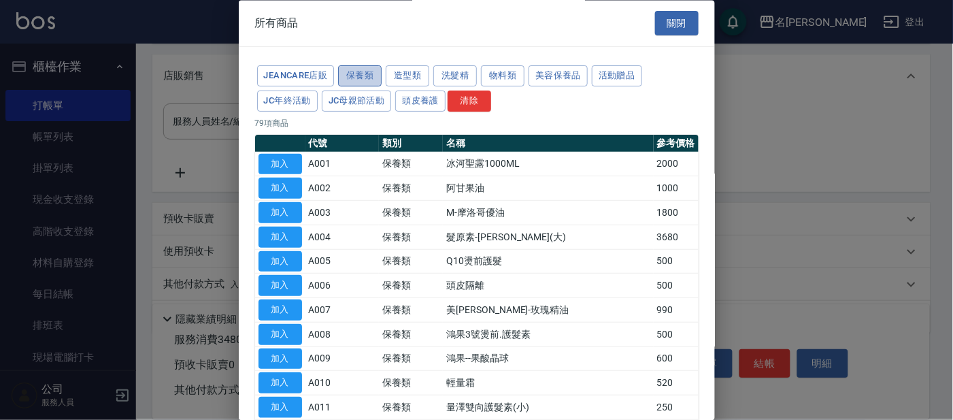
click at [367, 71] on button "保養類" at bounding box center [360, 76] width 44 height 21
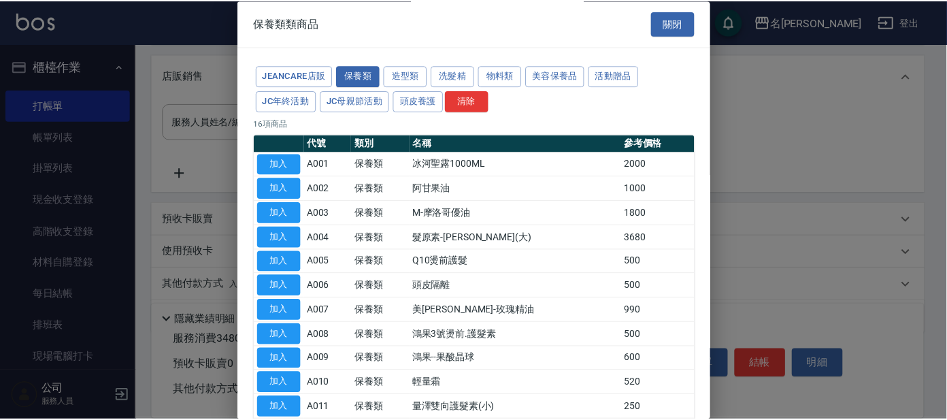
scroll to position [84, 0]
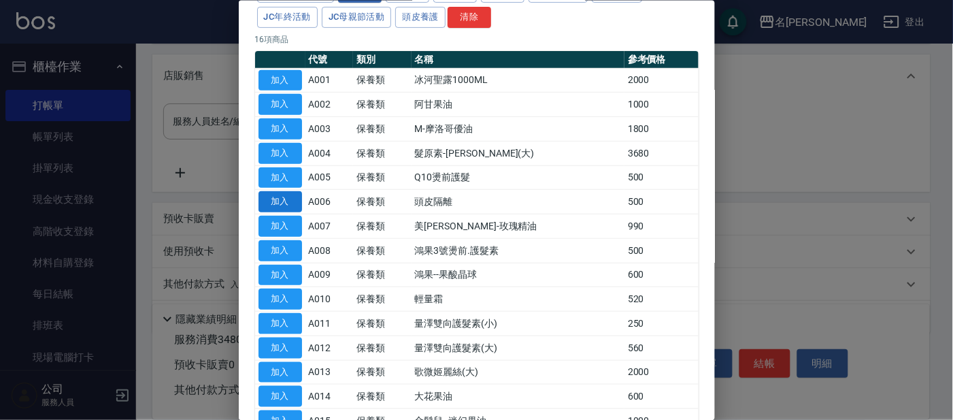
click at [284, 199] on button "加入" at bounding box center [281, 201] width 44 height 21
type input "頭皮隔離"
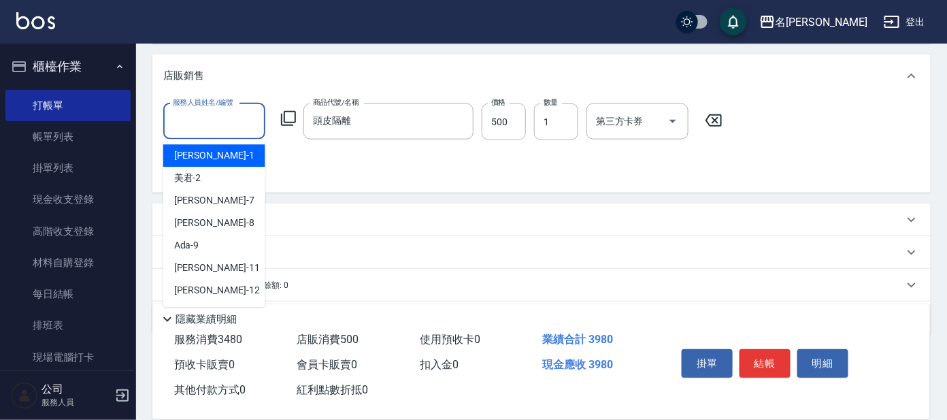
click at [233, 122] on input "服務人員姓名/編號" at bounding box center [214, 122] width 90 height 24
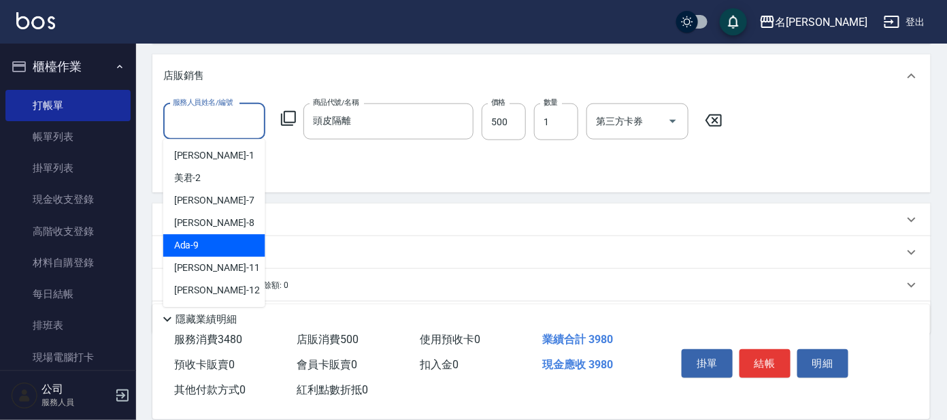
click at [225, 240] on div "Ada -9" at bounding box center [214, 246] width 102 height 22
type input "Ada-9"
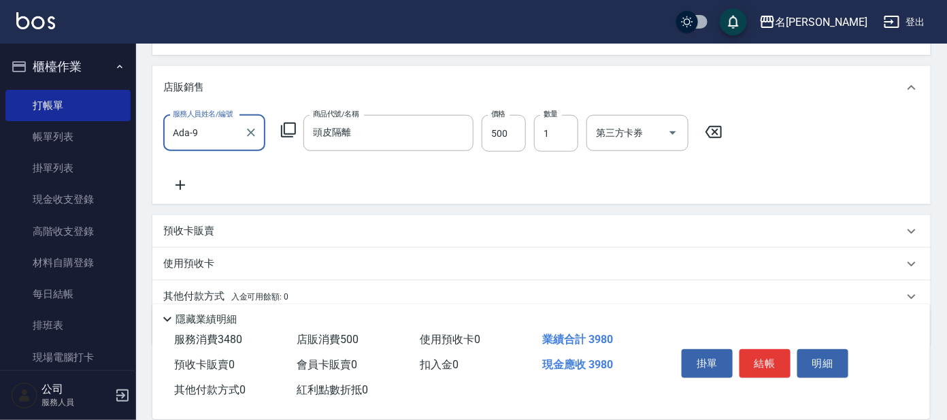
scroll to position [425, 0]
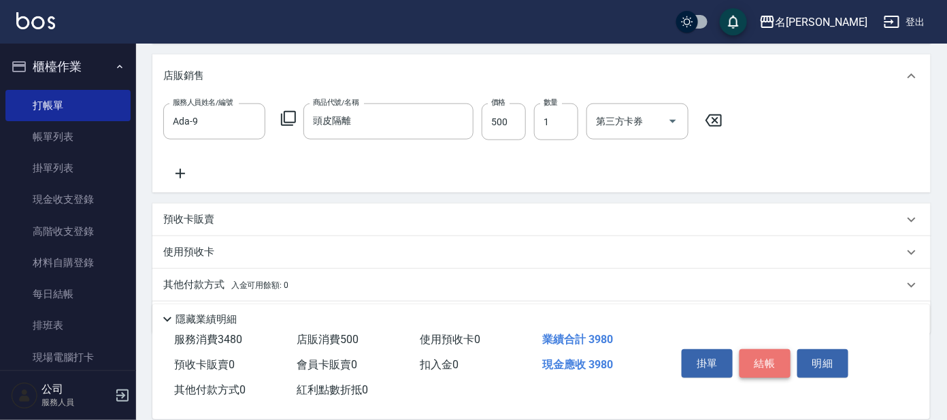
click at [766, 357] on button "結帳" at bounding box center [764, 363] width 51 height 29
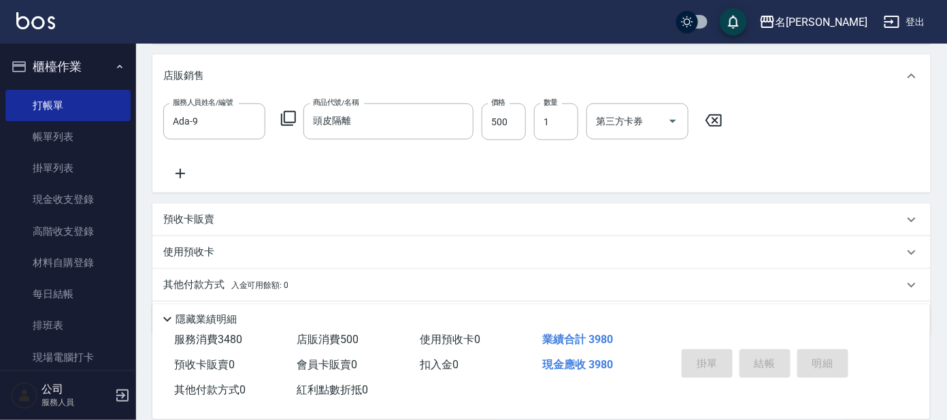
type input "[DATE] 15:32"
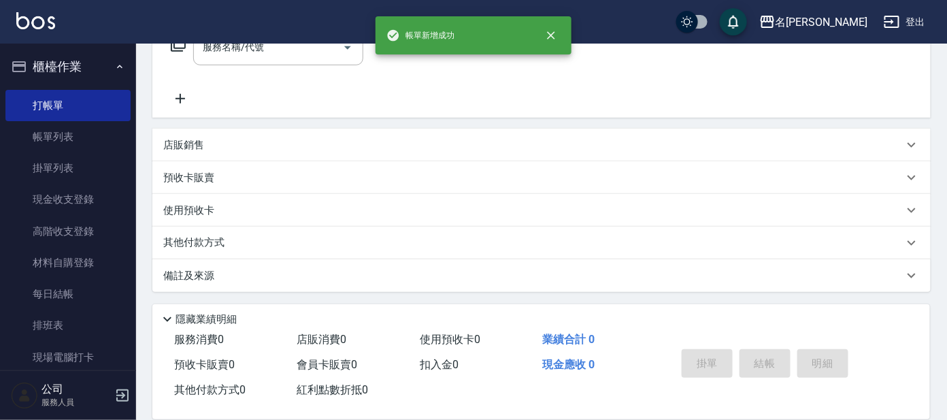
scroll to position [0, 0]
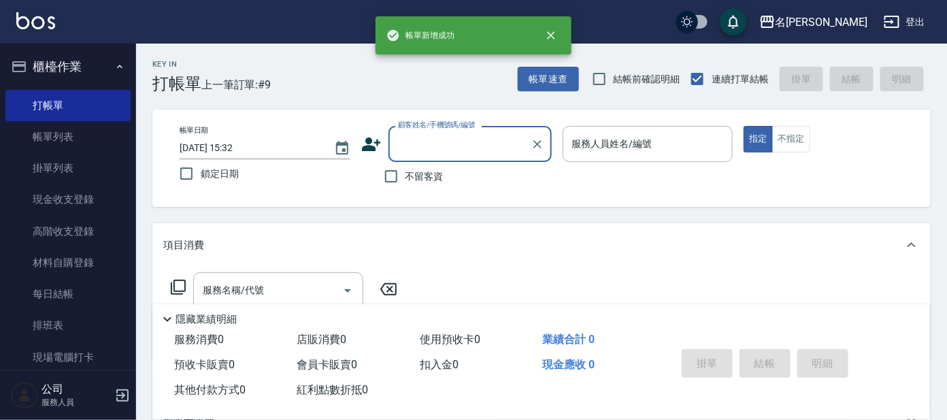
click at [435, 142] on input "顧客姓名/手機號碼/編號" at bounding box center [460, 144] width 131 height 24
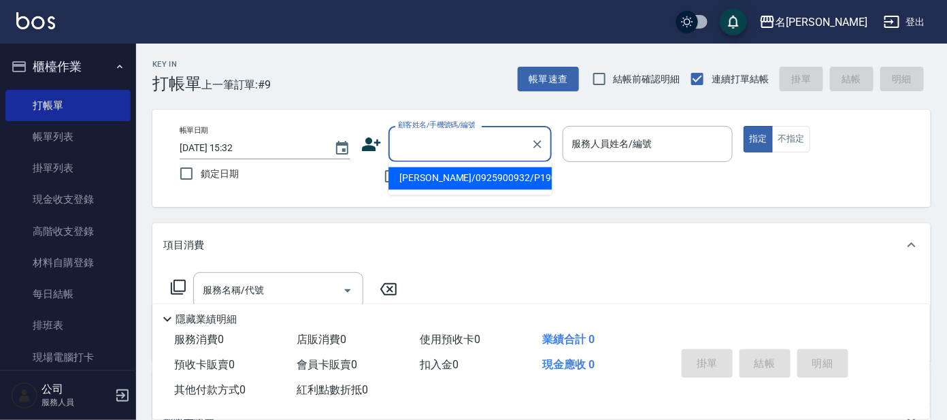
click at [488, 176] on li "[PERSON_NAME]/0925900932/P1909" at bounding box center [469, 178] width 163 height 22
type input "[PERSON_NAME]/0925900932/P1909"
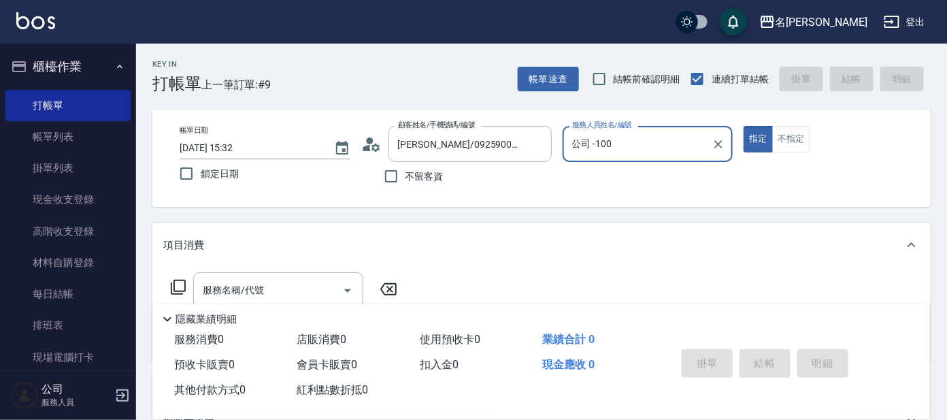
click at [616, 130] on div "公司 -100 服務人員姓名/編號" at bounding box center [648, 144] width 171 height 36
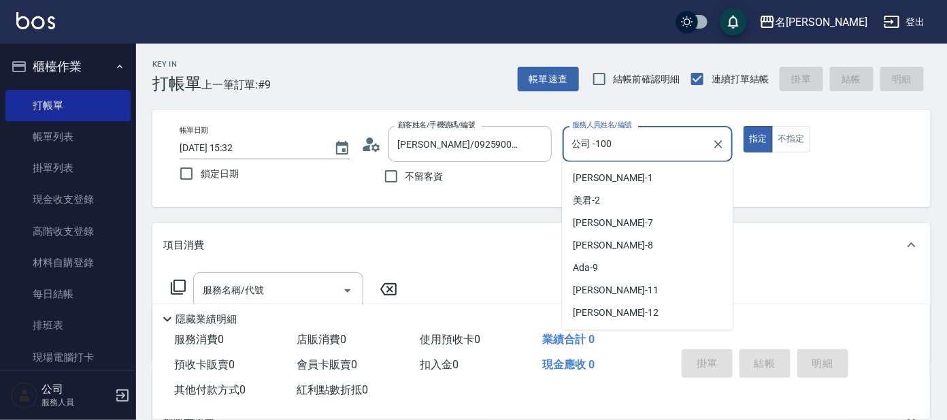
scroll to position [61, 0]
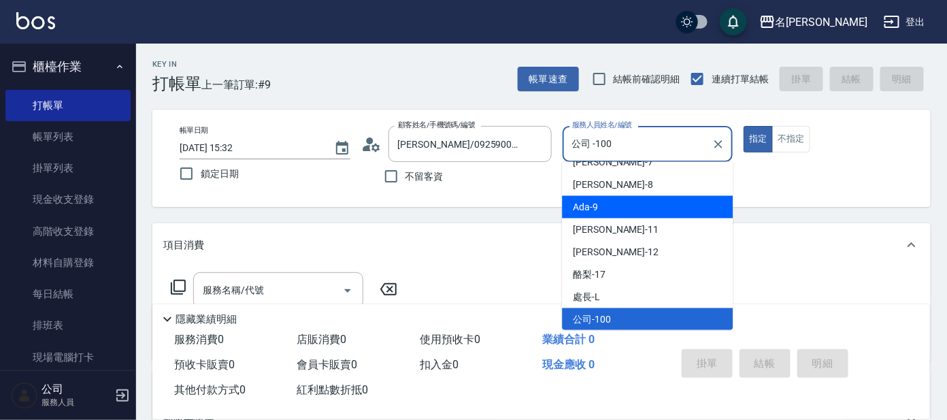
click at [618, 199] on div "Ada -9" at bounding box center [647, 207] width 171 height 22
type input "Ada-9"
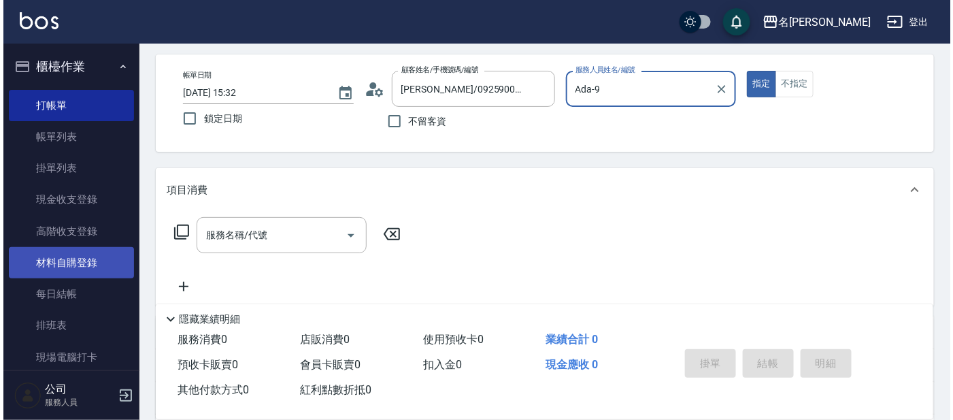
scroll to position [84, 0]
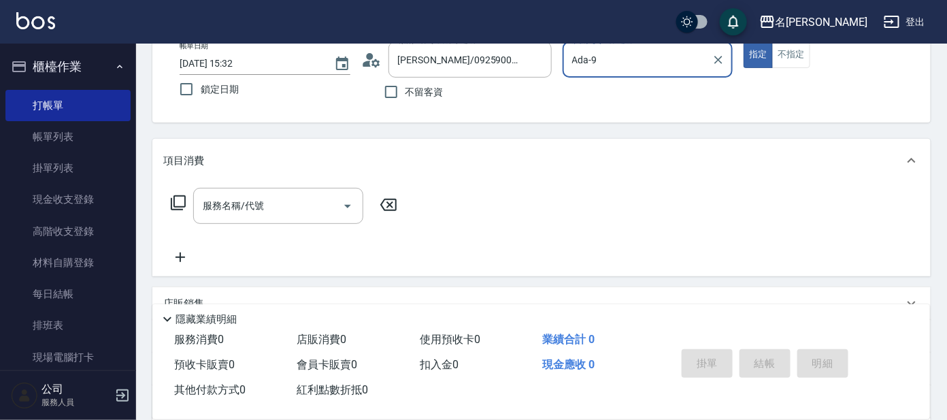
click at [182, 199] on icon at bounding box center [178, 203] width 16 height 16
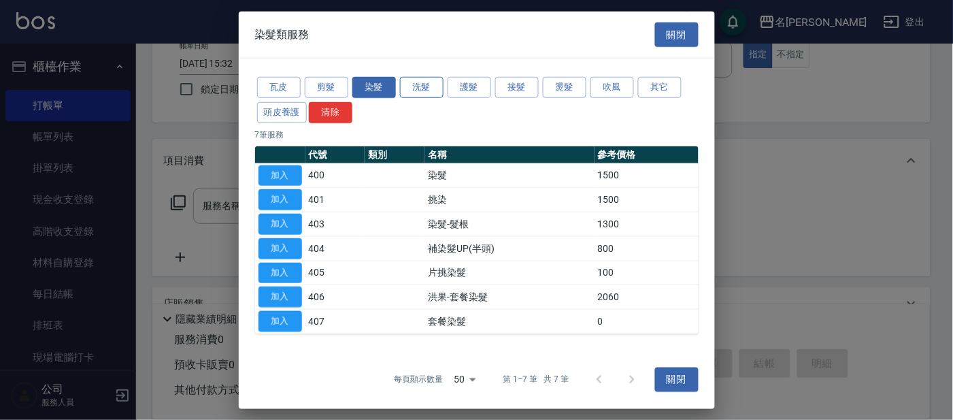
click at [429, 85] on button "洗髮" at bounding box center [422, 87] width 44 height 21
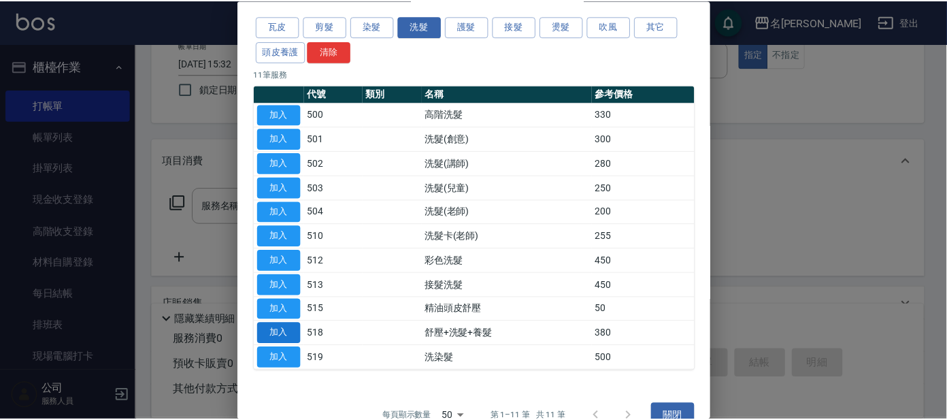
scroll to position [74, 0]
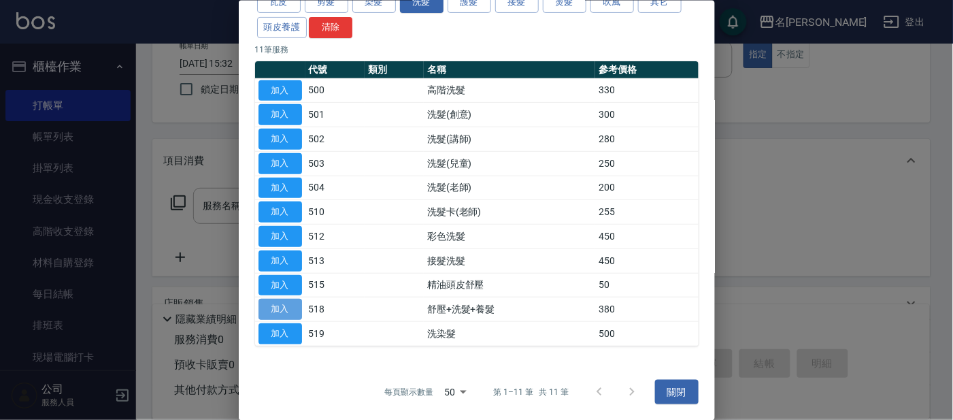
click at [292, 301] on button "加入" at bounding box center [281, 309] width 44 height 21
type input "舒壓+洗髮+養髮(518)"
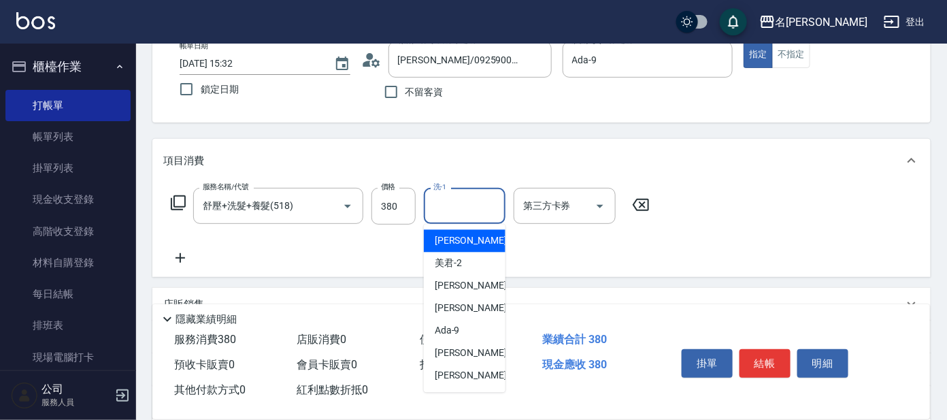
click at [470, 207] on input "洗-1" at bounding box center [464, 206] width 69 height 24
click at [475, 237] on div "云潔 -12" at bounding box center [465, 241] width 82 height 22
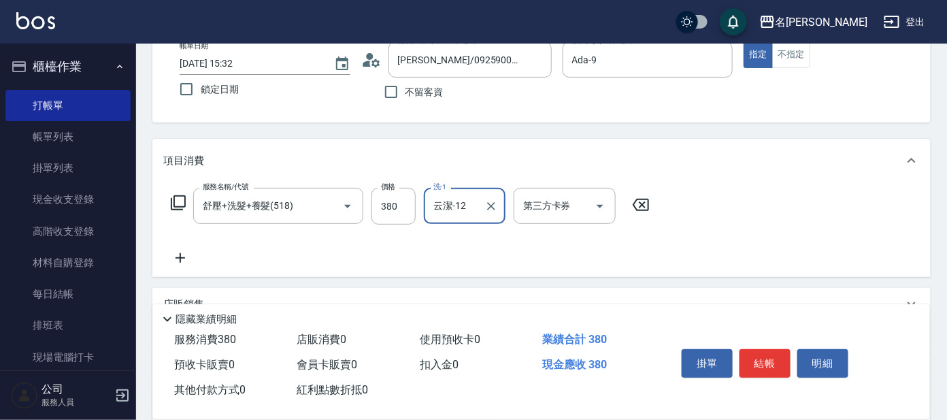
type input "云潔-12"
click at [180, 197] on icon at bounding box center [178, 203] width 16 height 16
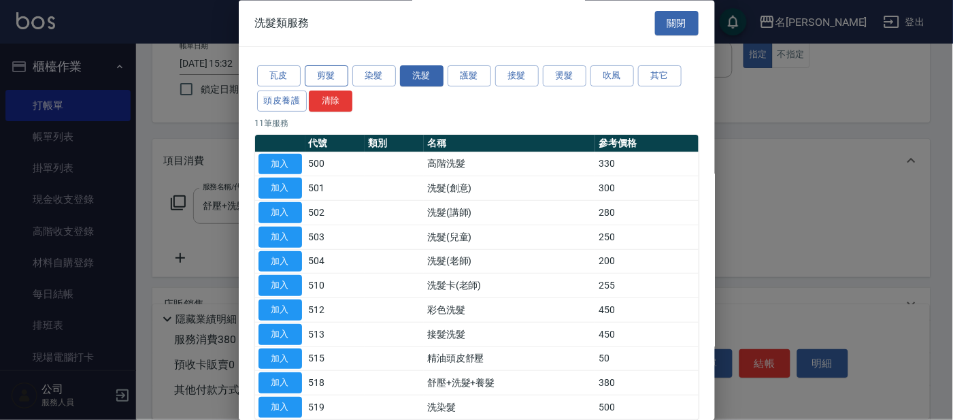
click at [340, 69] on button "剪髮" at bounding box center [327, 76] width 44 height 21
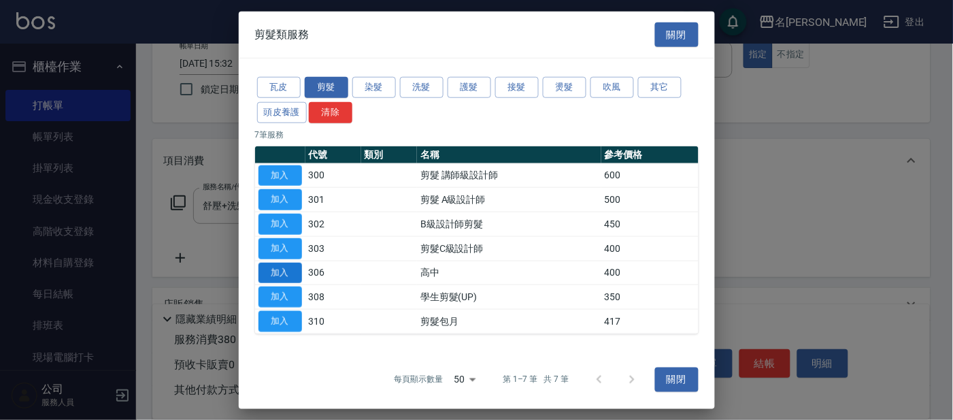
click at [290, 266] on button "加入" at bounding box center [281, 272] width 44 height 21
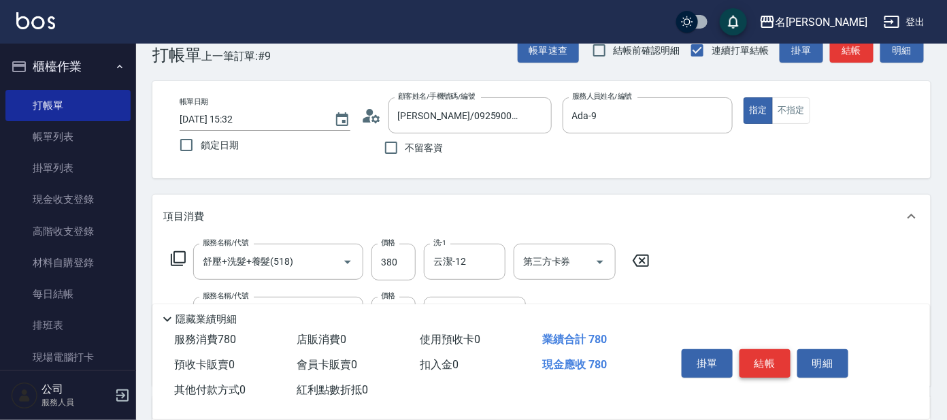
scroll to position [0, 0]
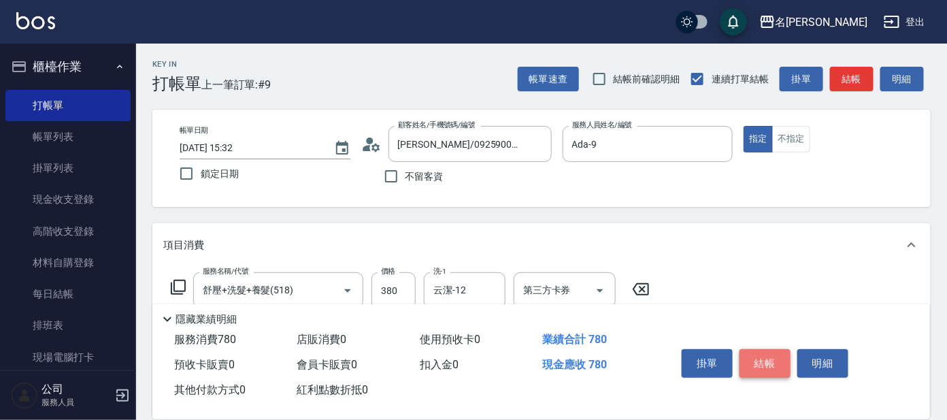
click at [768, 359] on button "結帳" at bounding box center [764, 363] width 51 height 29
